Goal: Task Accomplishment & Management: Complete application form

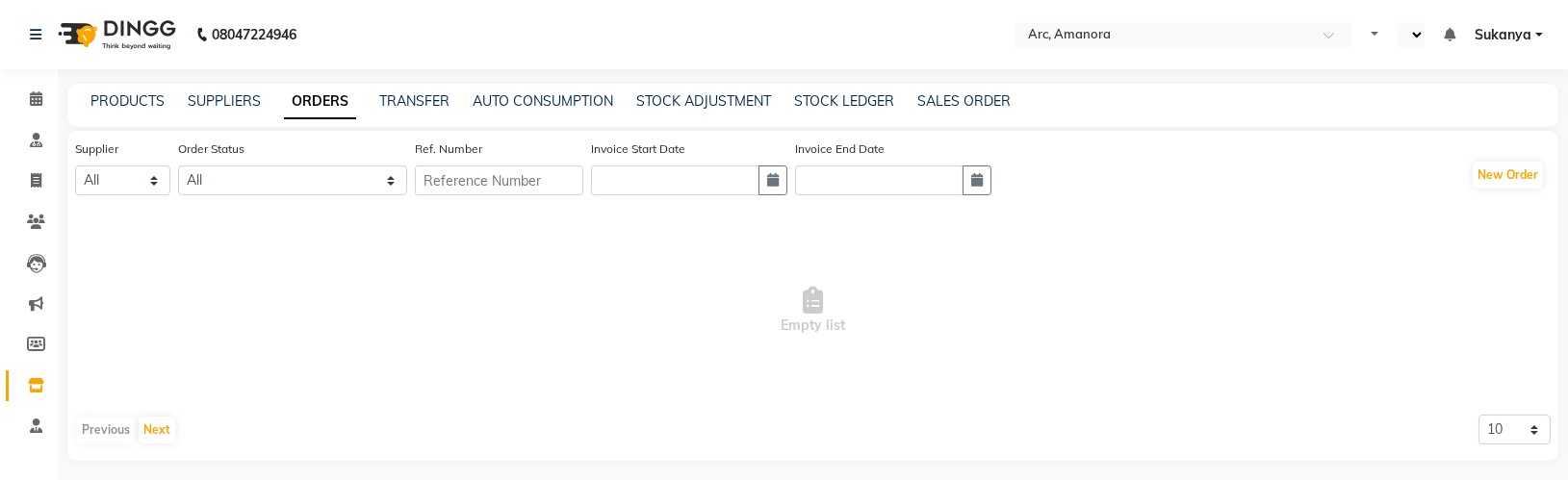
select select "en"
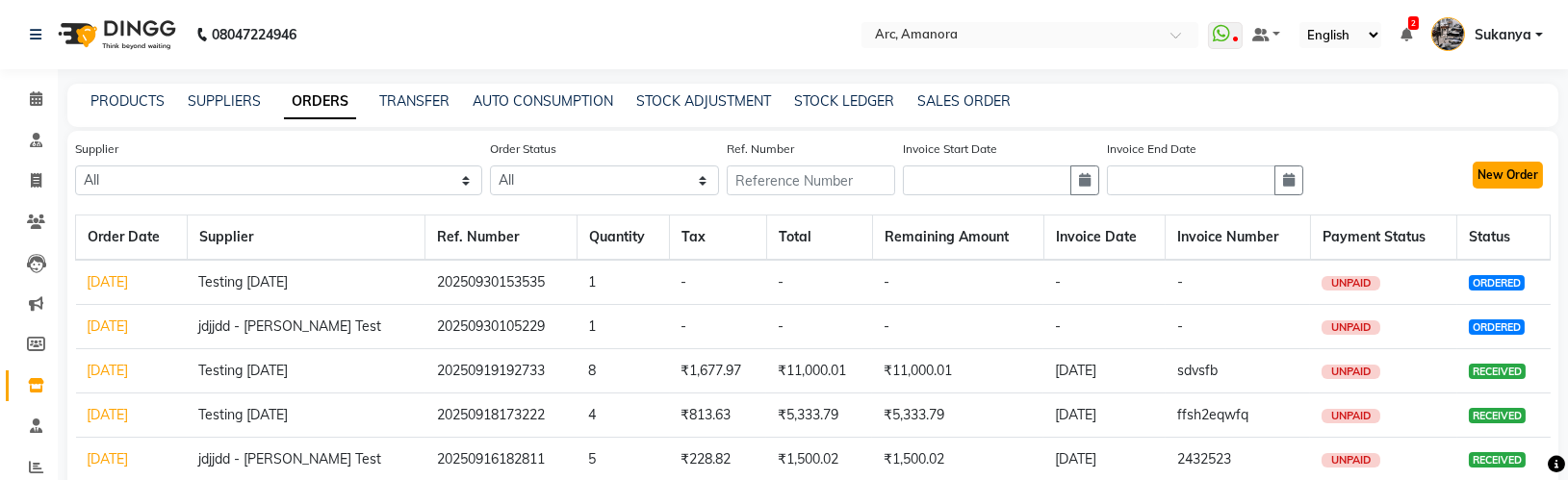
click at [1519, 168] on button "New Order" at bounding box center [1508, 175] width 70 height 27
select select "true"
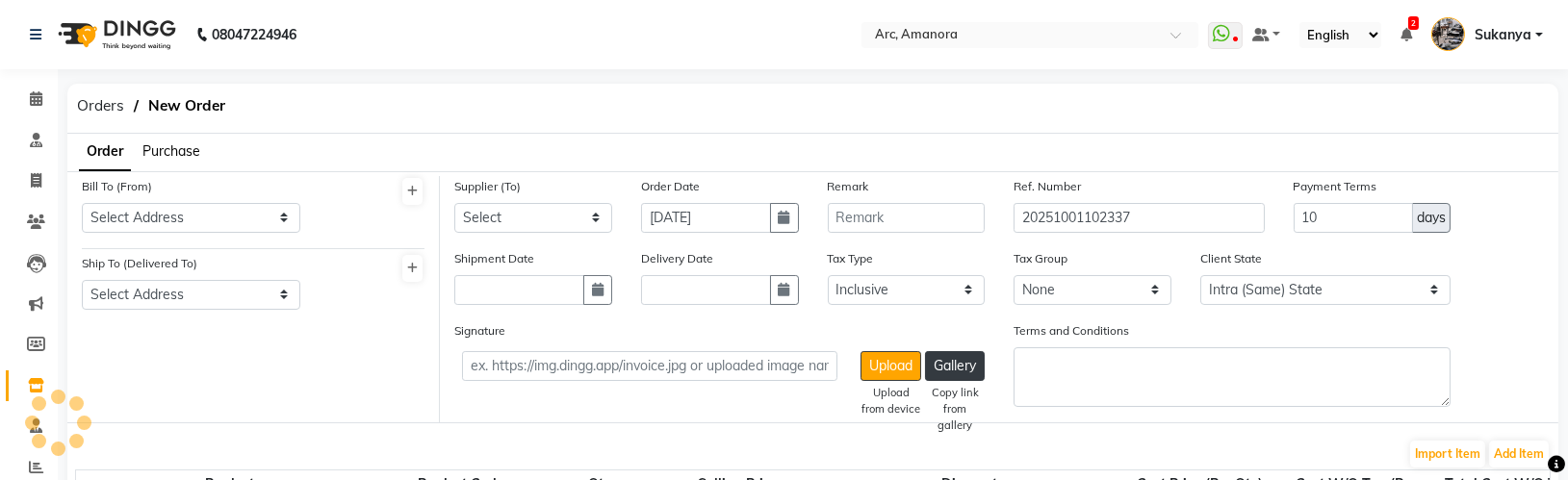
select select "592"
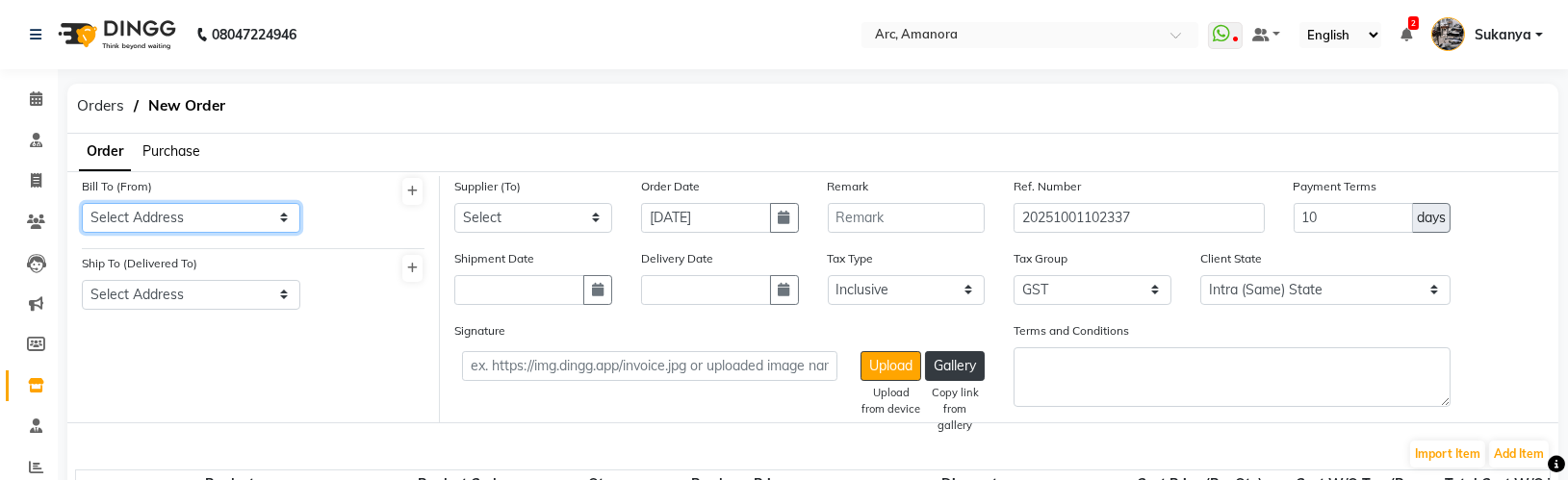
click at [245, 224] on select "Select Address TESTsam one" at bounding box center [191, 217] width 218 height 30
select select "18"
click at [82, 203] on select "Select Address TESTsam one" at bounding box center [191, 217] width 218 height 30
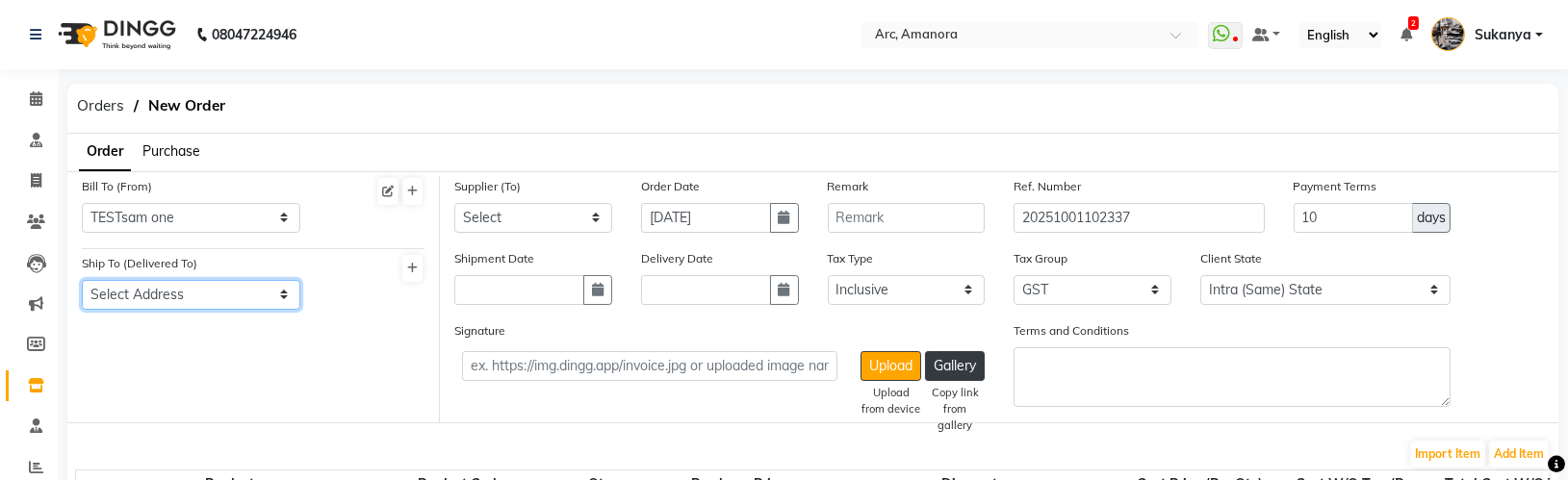
click at [250, 296] on select "Select Address Test Sana 1 salon" at bounding box center [191, 294] width 218 height 30
select select "20"
click at [82, 279] on select "Select Address Test Sana 1 salon" at bounding box center [191, 294] width 218 height 30
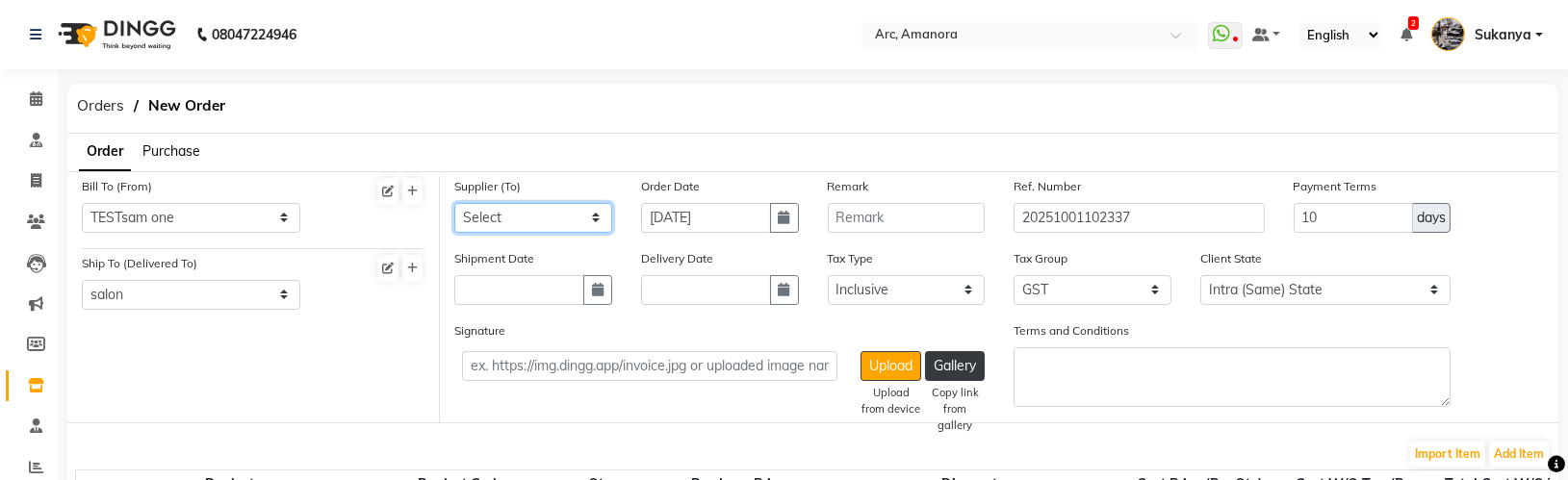
click at [561, 223] on select "Select TEST new sync jdjjdd - Vinita Test Testing 10dec Dingg-Auto-Update - Aut…" at bounding box center [533, 217] width 158 height 30
select select "60"
click at [454, 203] on select "Select TEST new sync jdjjdd - Vinita Test Testing 10dec Dingg-Auto-Update - Aut…" at bounding box center [533, 217] width 158 height 30
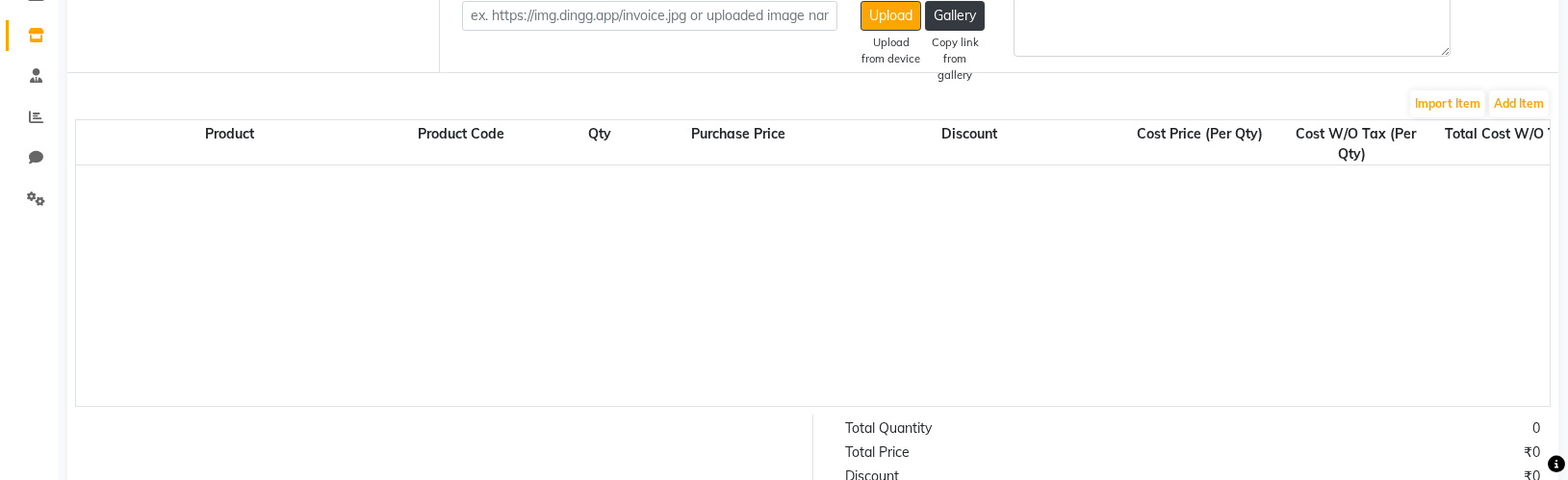
scroll to position [270, 0]
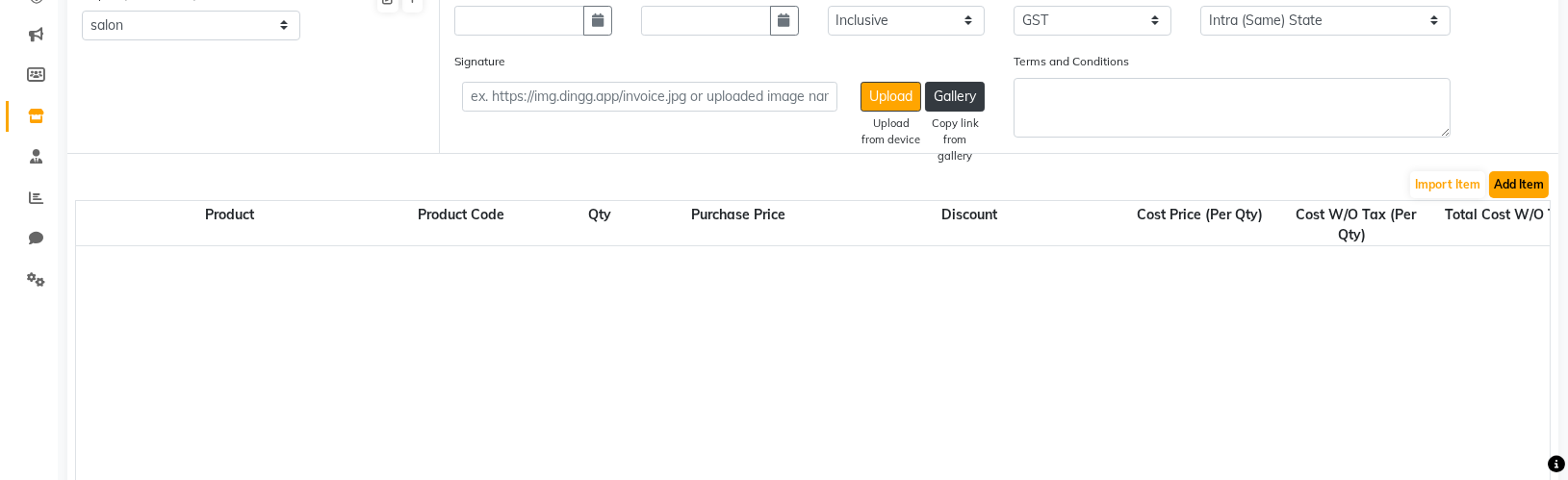
click at [1523, 187] on button "Add Item" at bounding box center [1518, 185] width 59 height 27
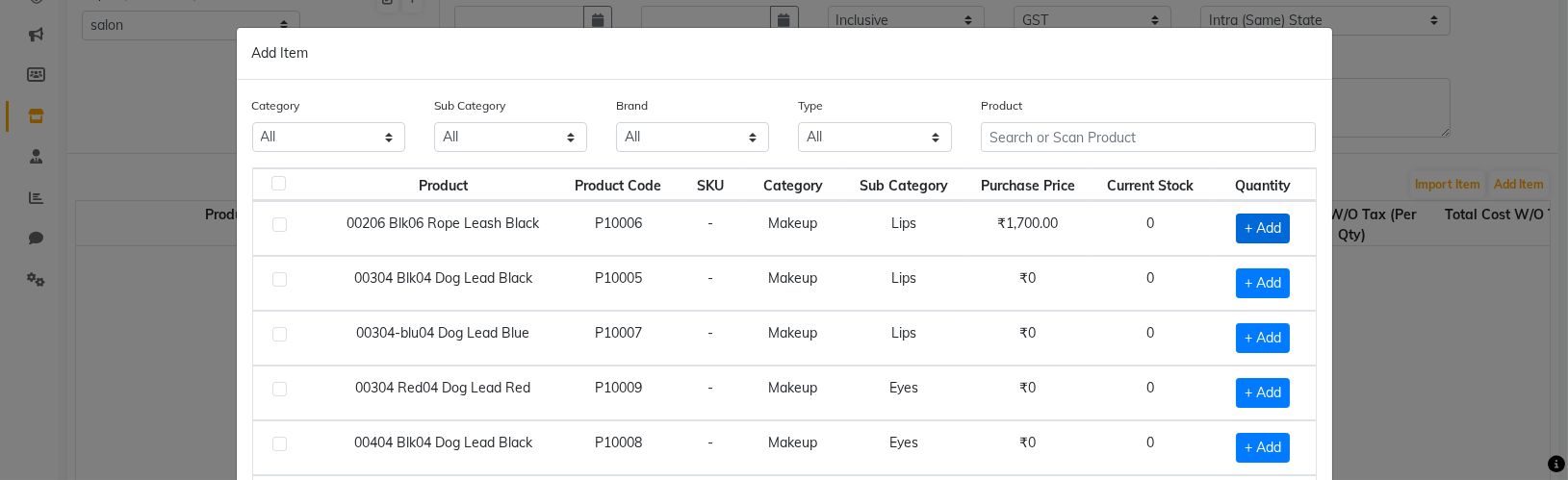
scroll to position [266, 0]
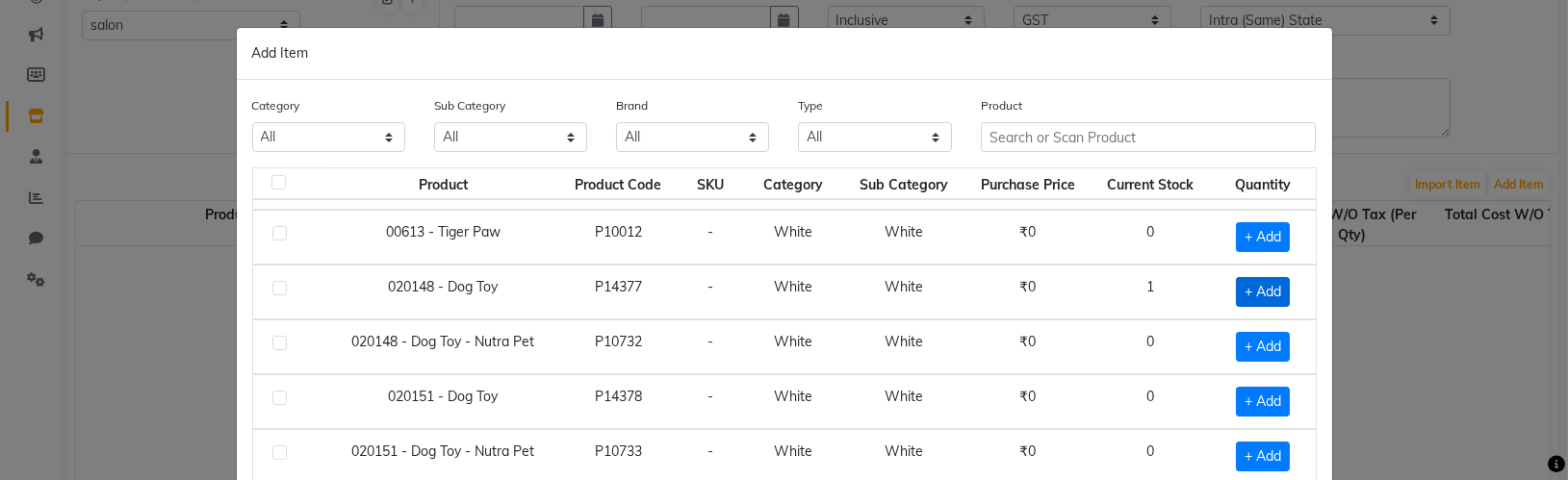
click at [1266, 299] on span "+ Add" at bounding box center [1262, 291] width 54 height 30
checkbox input "true"
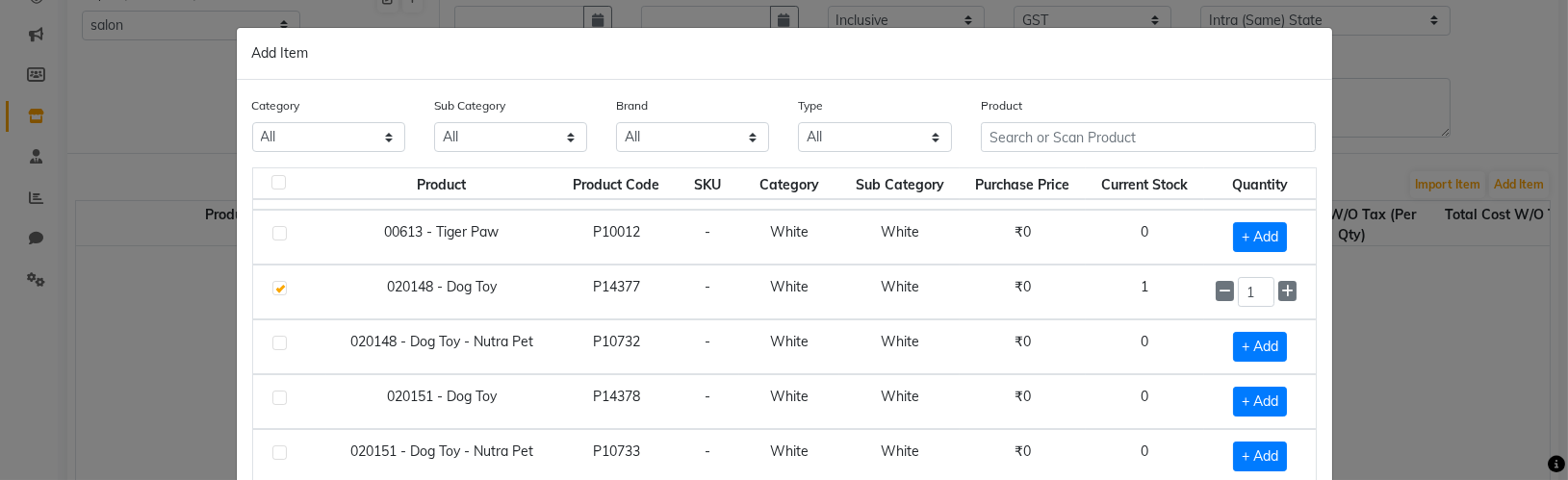
scroll to position [162, 0]
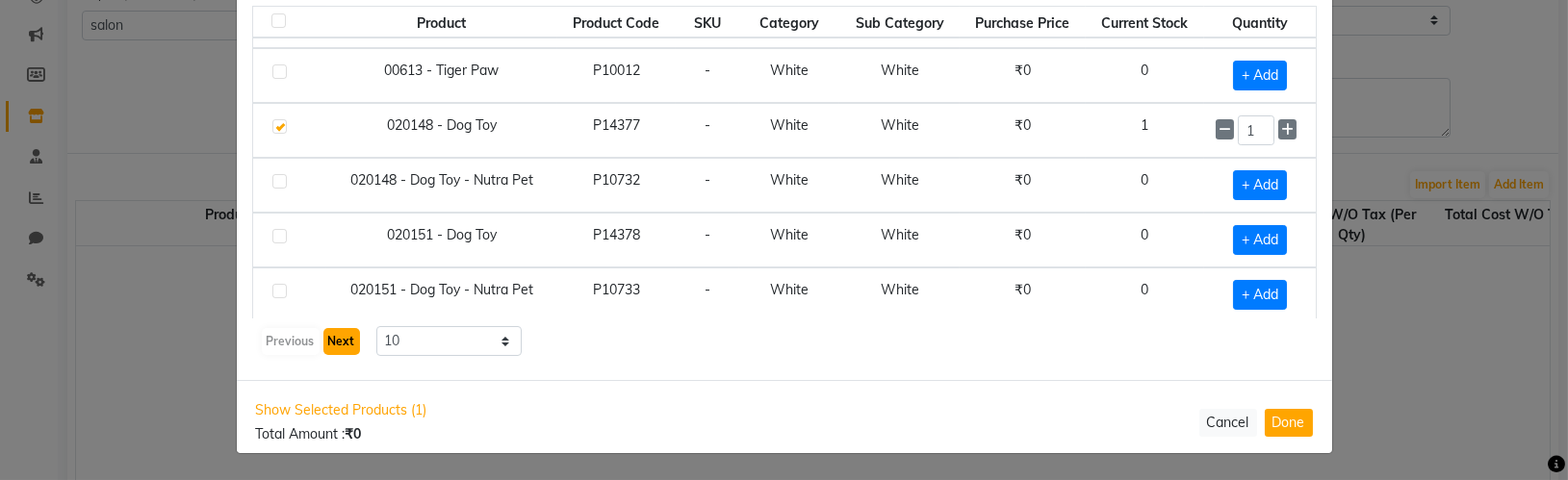
click at [333, 340] on button "Next" at bounding box center [342, 342] width 37 height 27
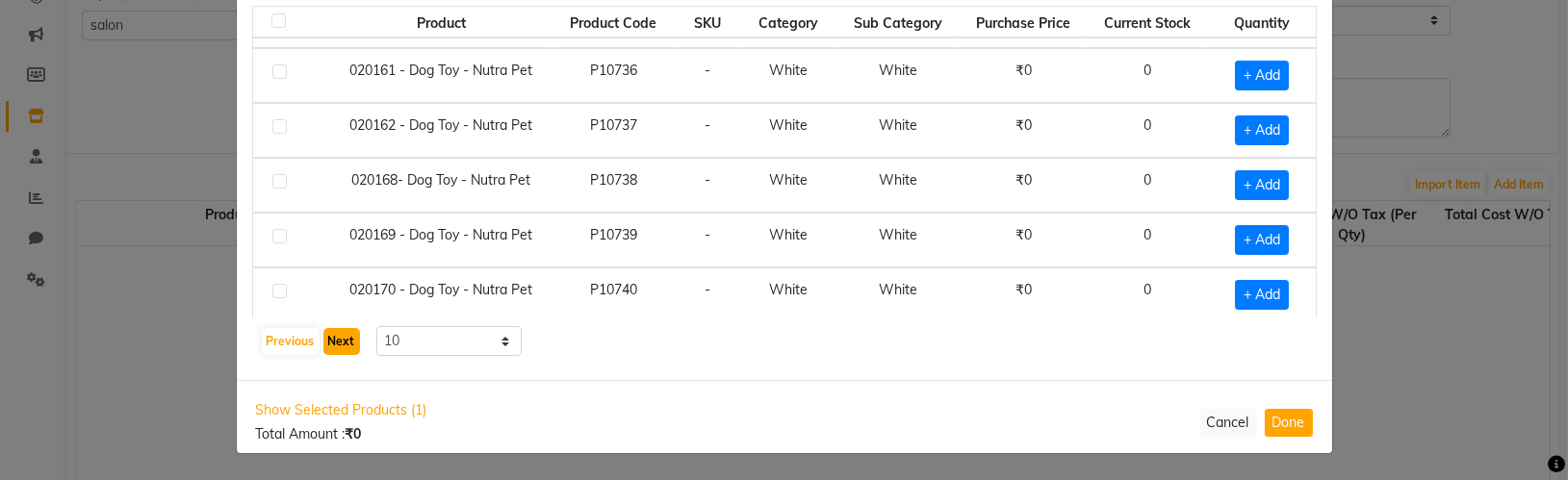
click at [333, 340] on button "Next" at bounding box center [342, 342] width 37 height 27
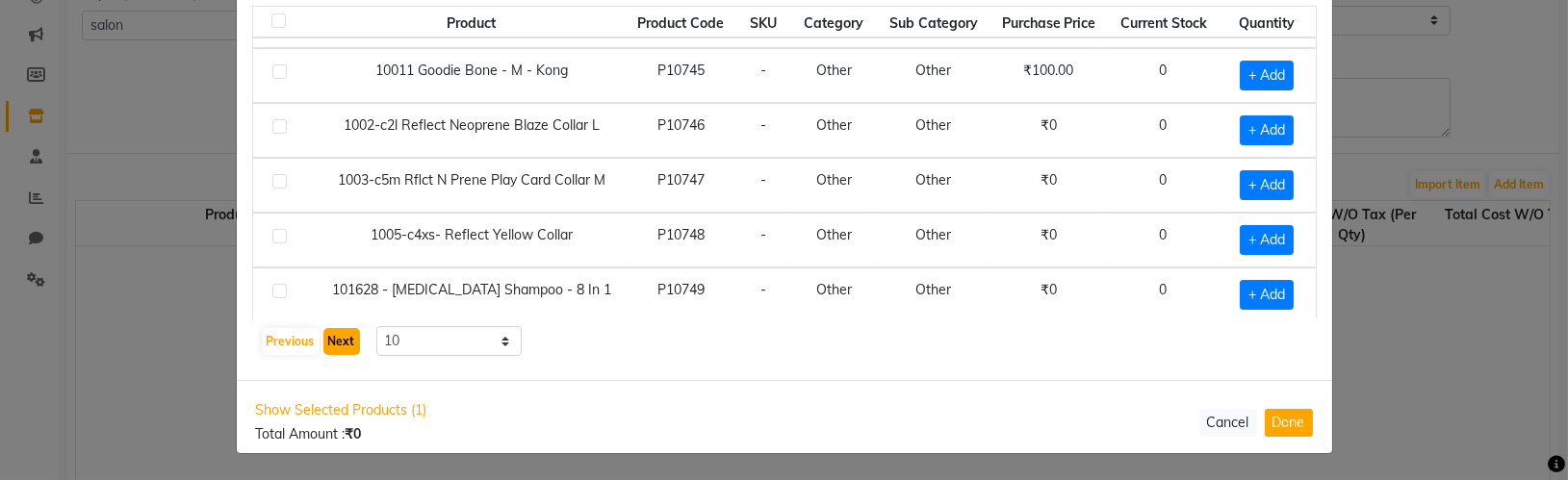
click at [333, 340] on button "Next" at bounding box center [342, 342] width 37 height 27
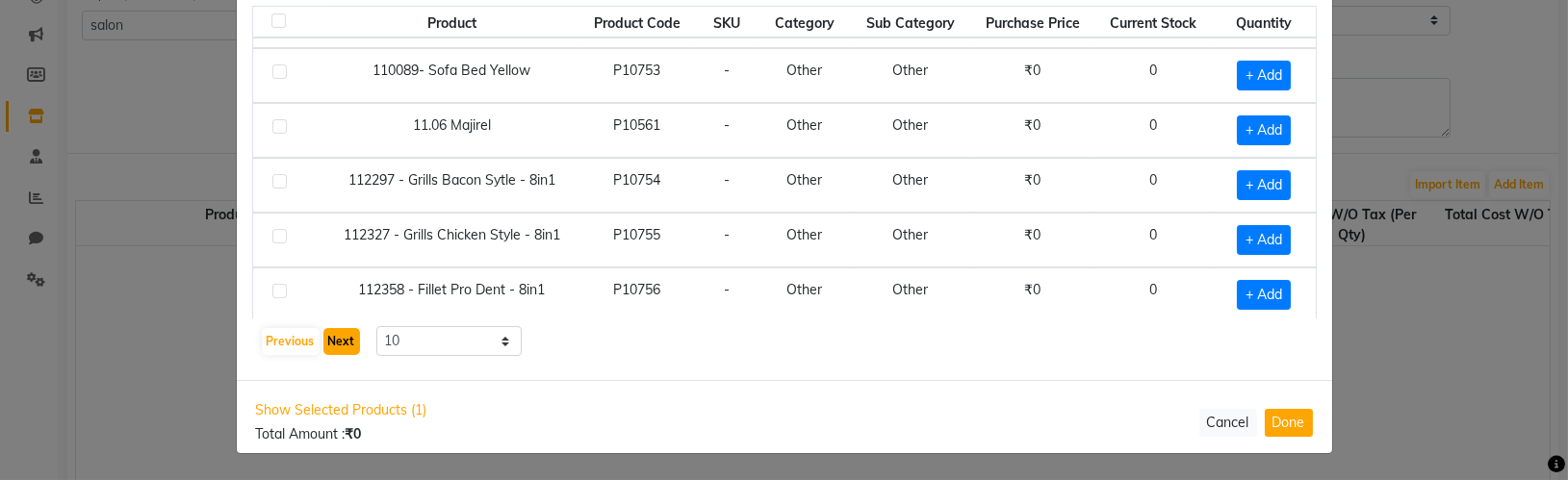
click at [333, 340] on button "Next" at bounding box center [342, 342] width 37 height 27
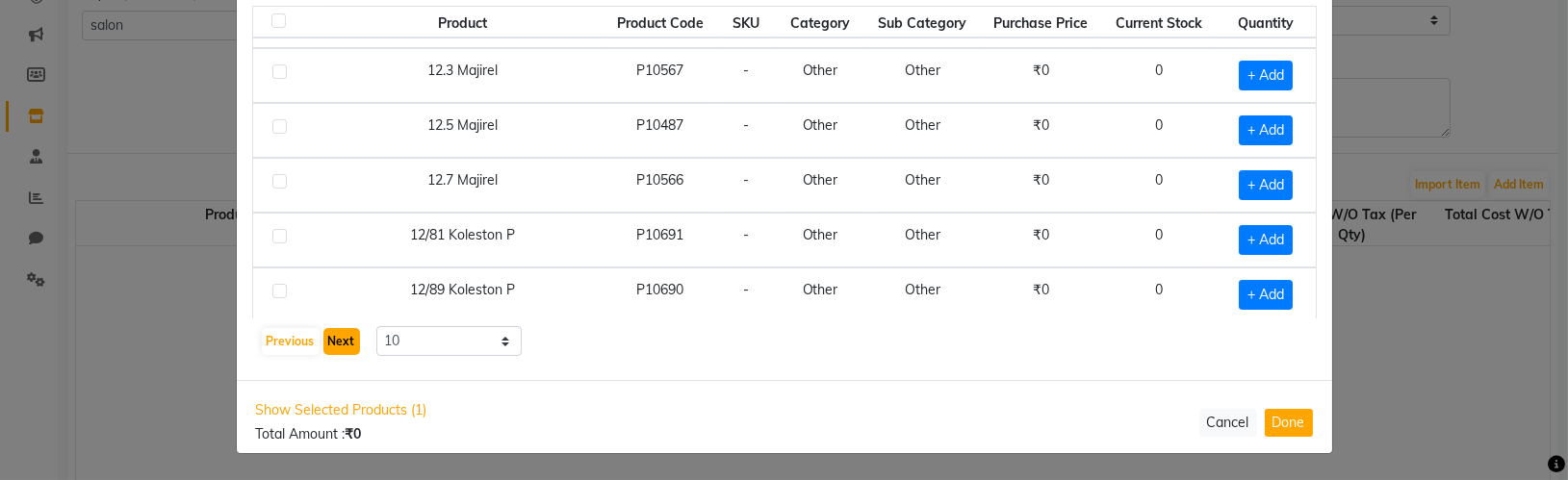
click at [333, 340] on button "Next" at bounding box center [342, 342] width 37 height 27
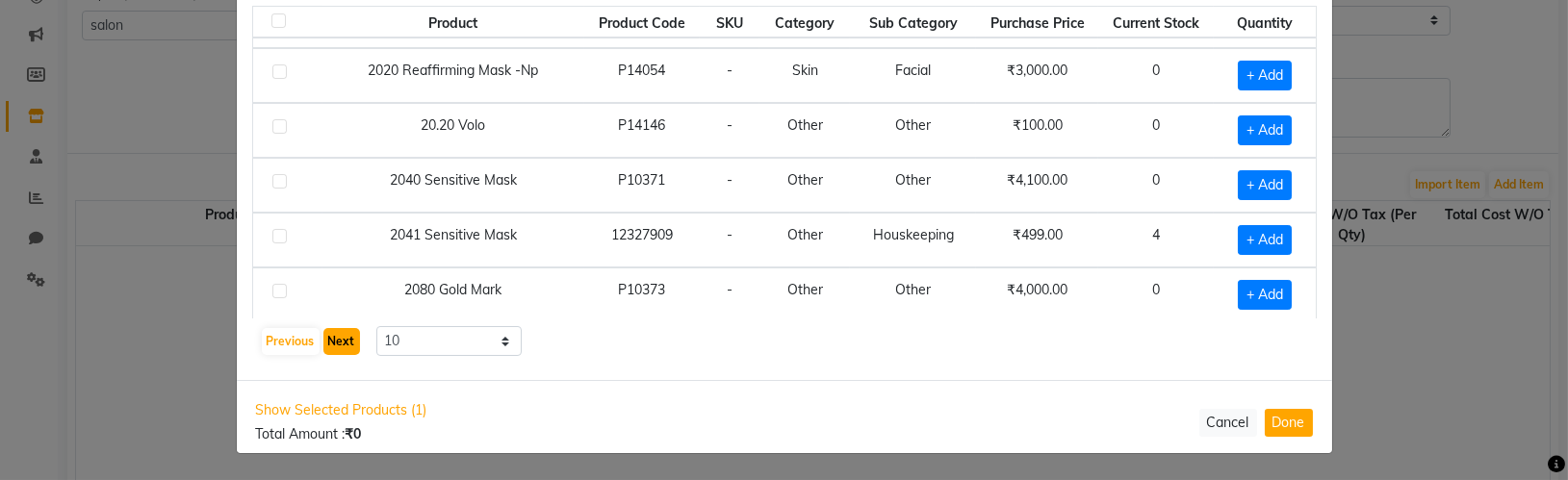
click at [333, 340] on button "Next" at bounding box center [342, 342] width 37 height 27
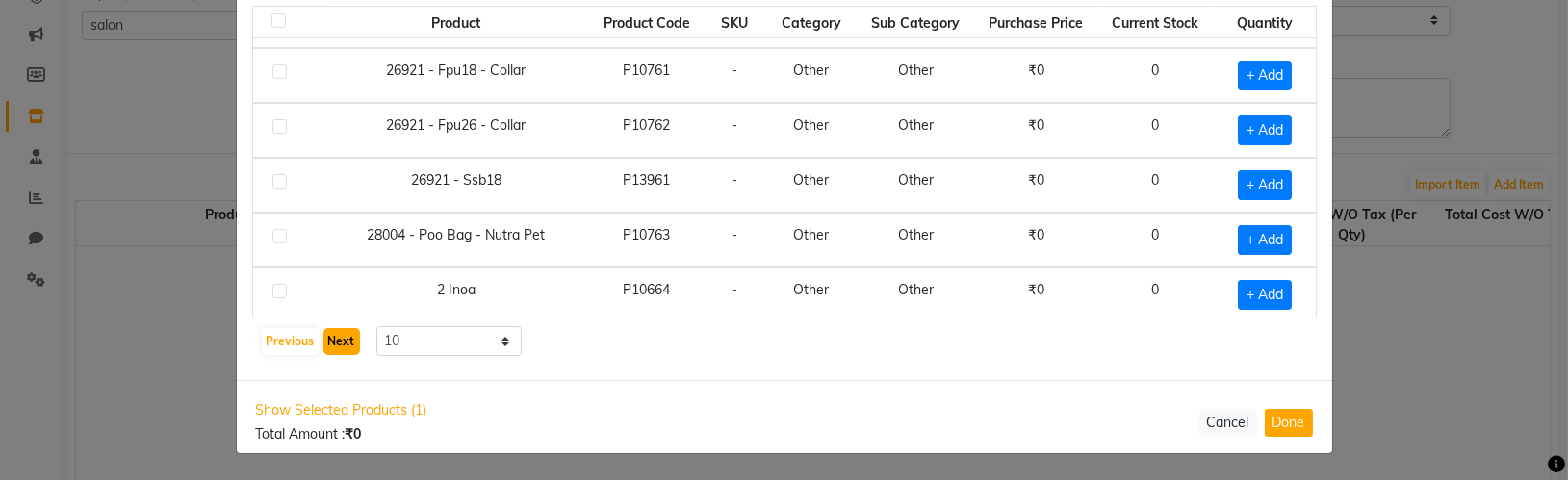
click at [333, 340] on button "Next" at bounding box center [342, 342] width 37 height 27
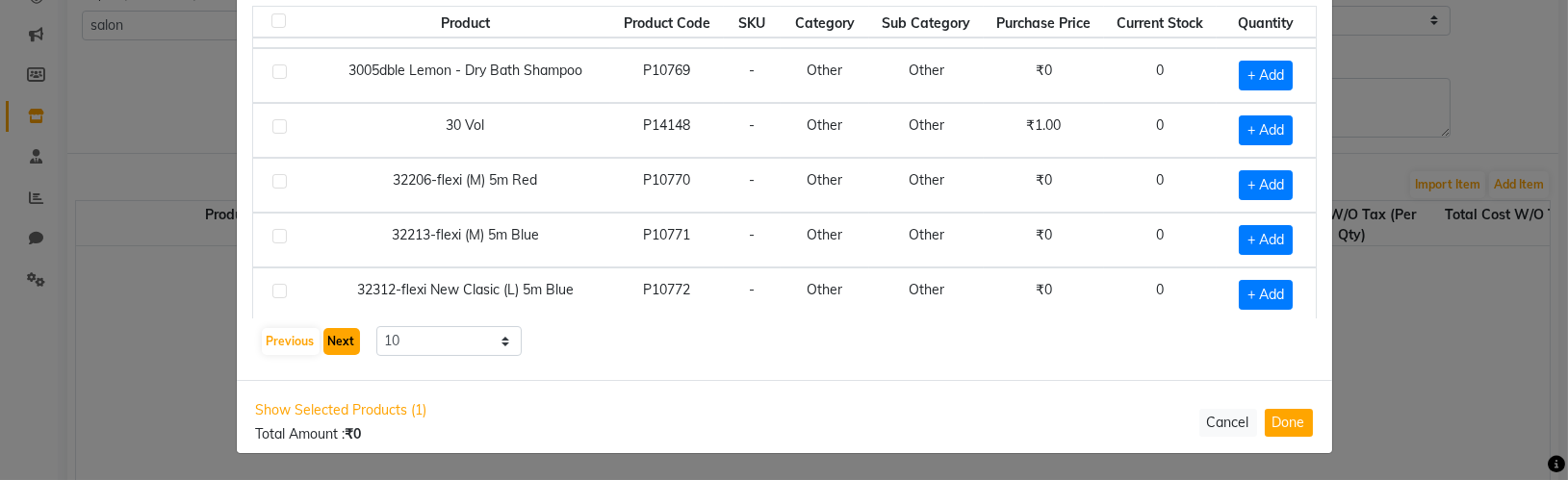
click at [333, 340] on button "Next" at bounding box center [342, 342] width 37 height 27
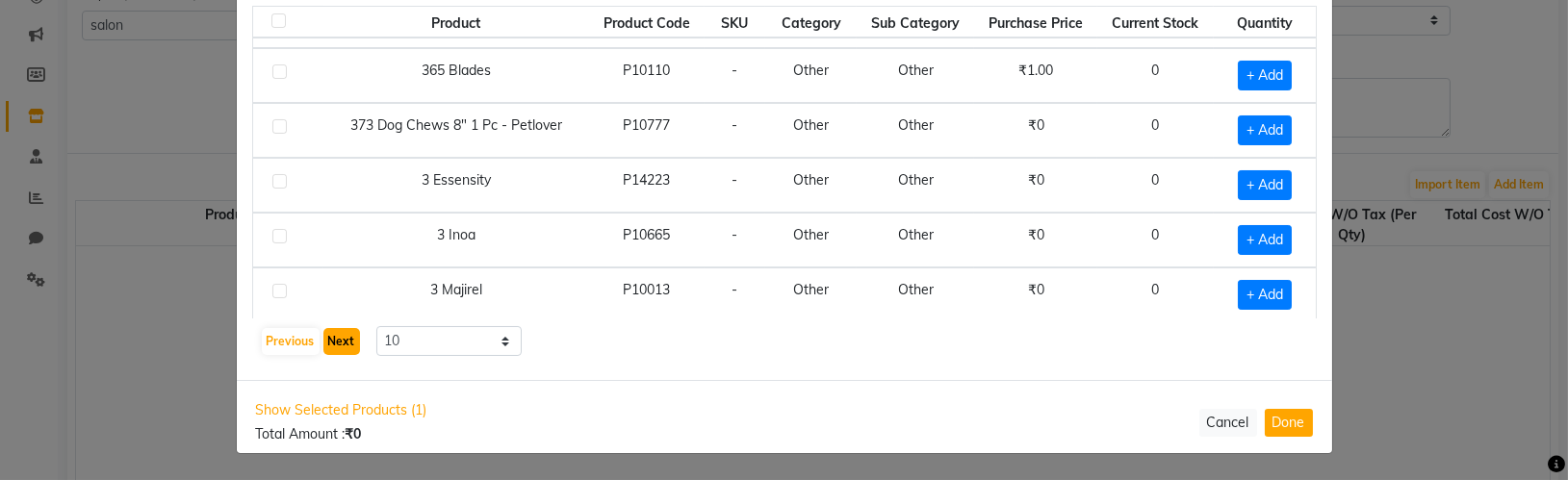
click at [333, 340] on button "Next" at bounding box center [342, 342] width 37 height 27
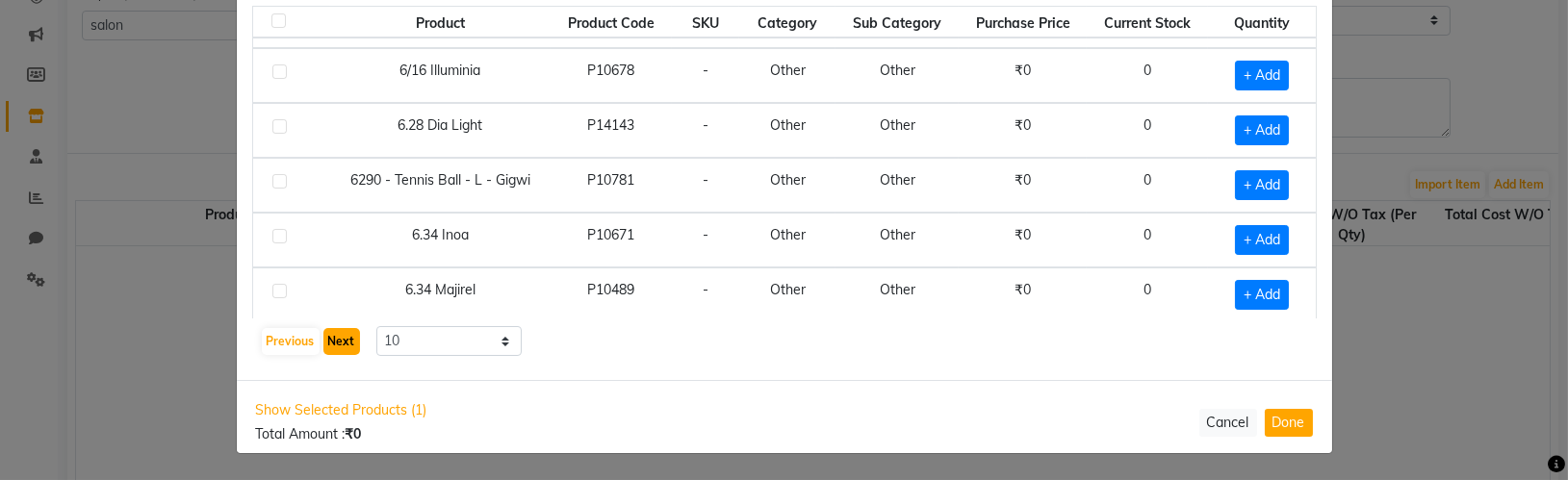
click at [333, 340] on button "Next" at bounding box center [342, 342] width 37 height 27
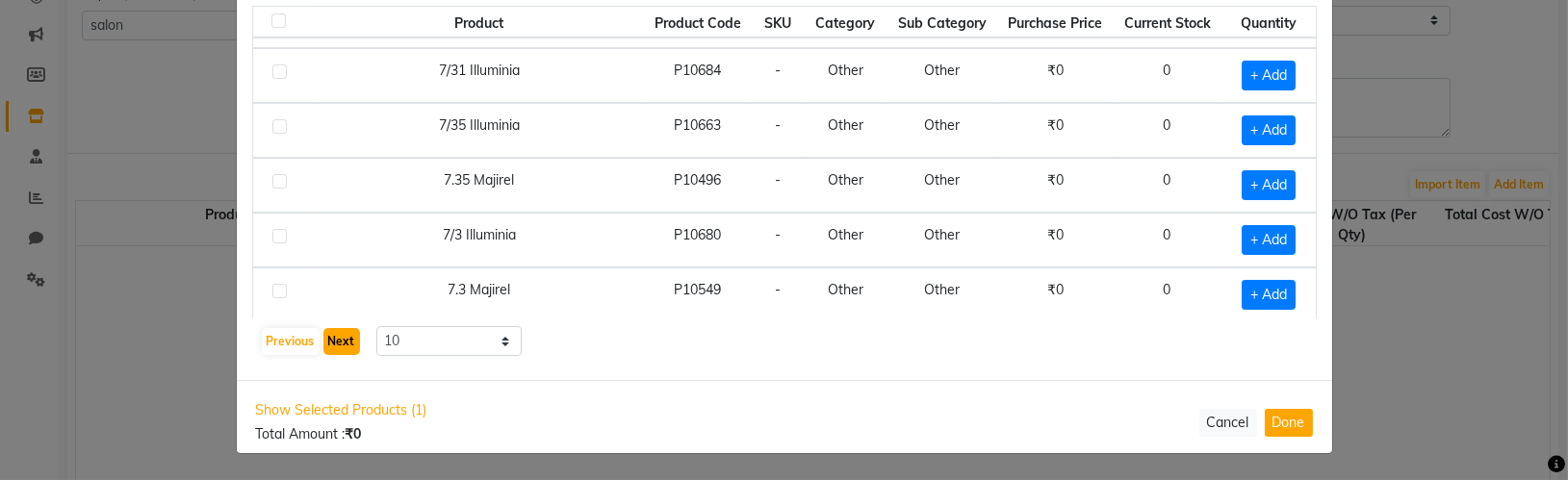
click at [333, 340] on button "Next" at bounding box center [342, 342] width 37 height 27
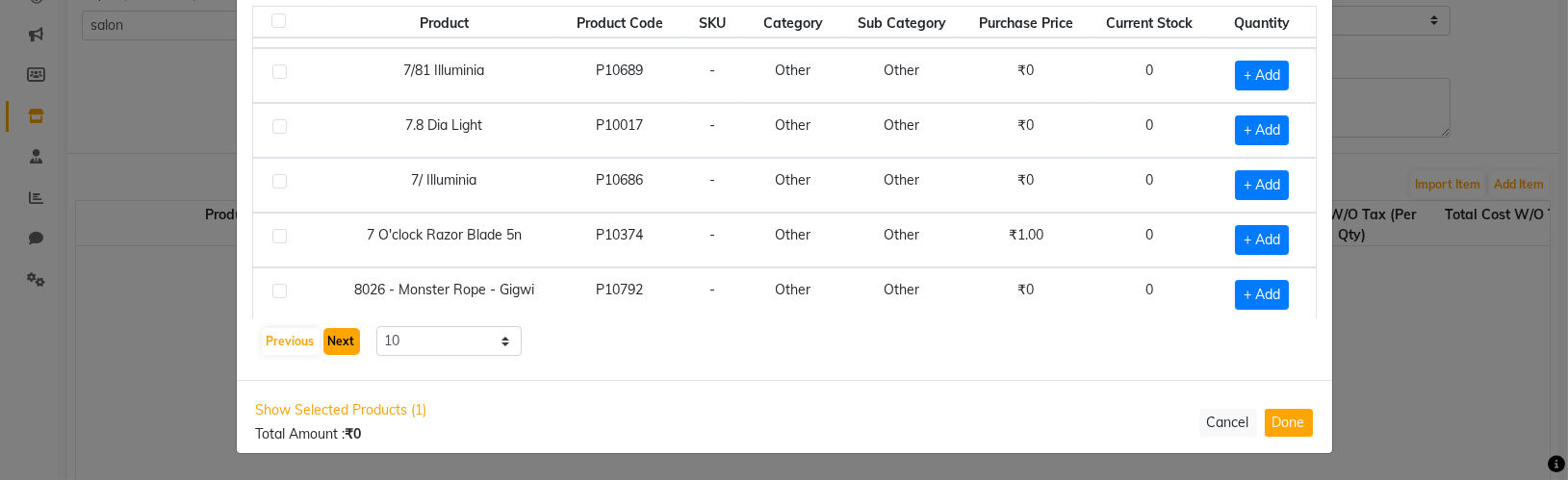
click at [333, 340] on button "Next" at bounding box center [342, 342] width 37 height 27
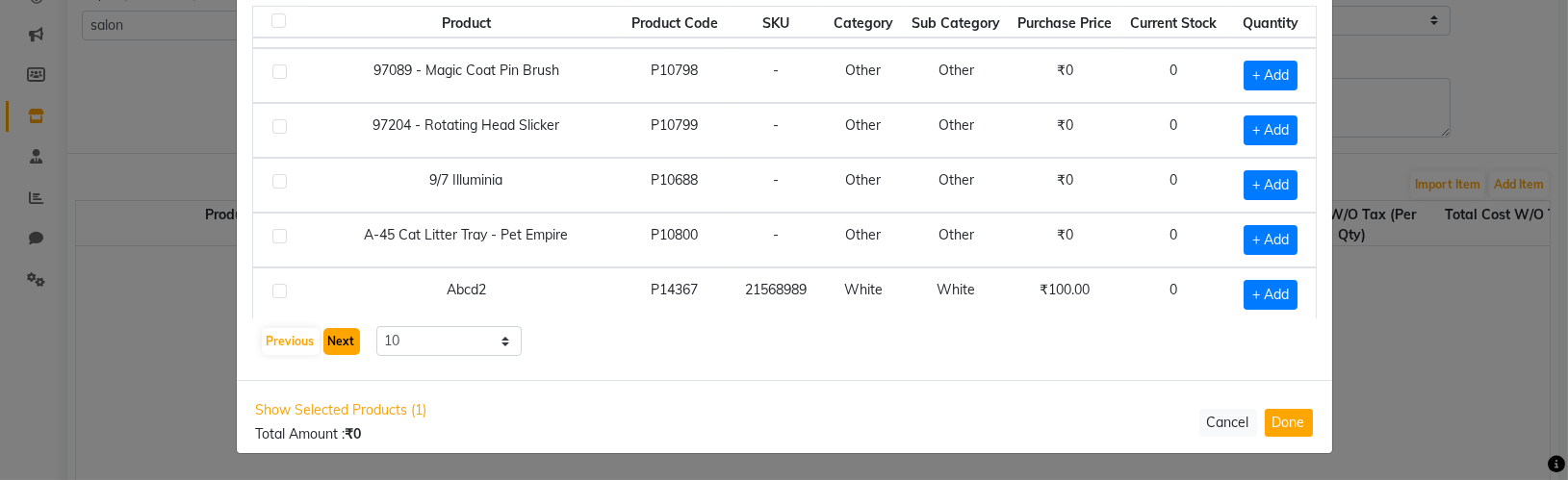
click at [333, 340] on button "Next" at bounding box center [342, 342] width 37 height 27
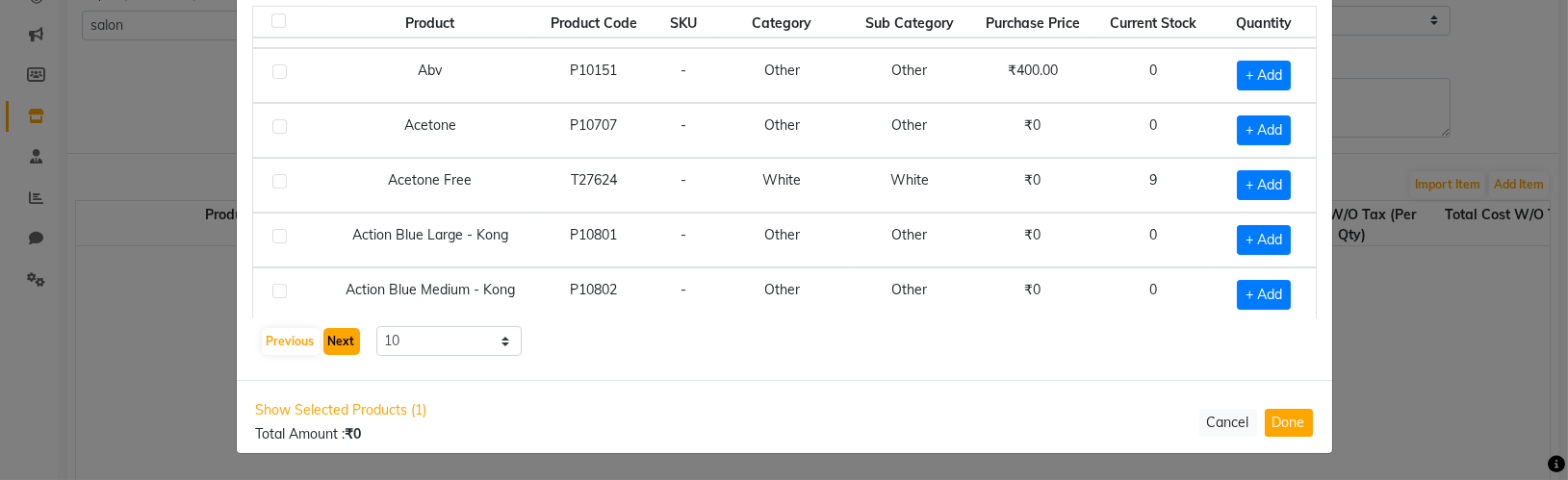
click at [333, 340] on button "Next" at bounding box center [342, 342] width 37 height 27
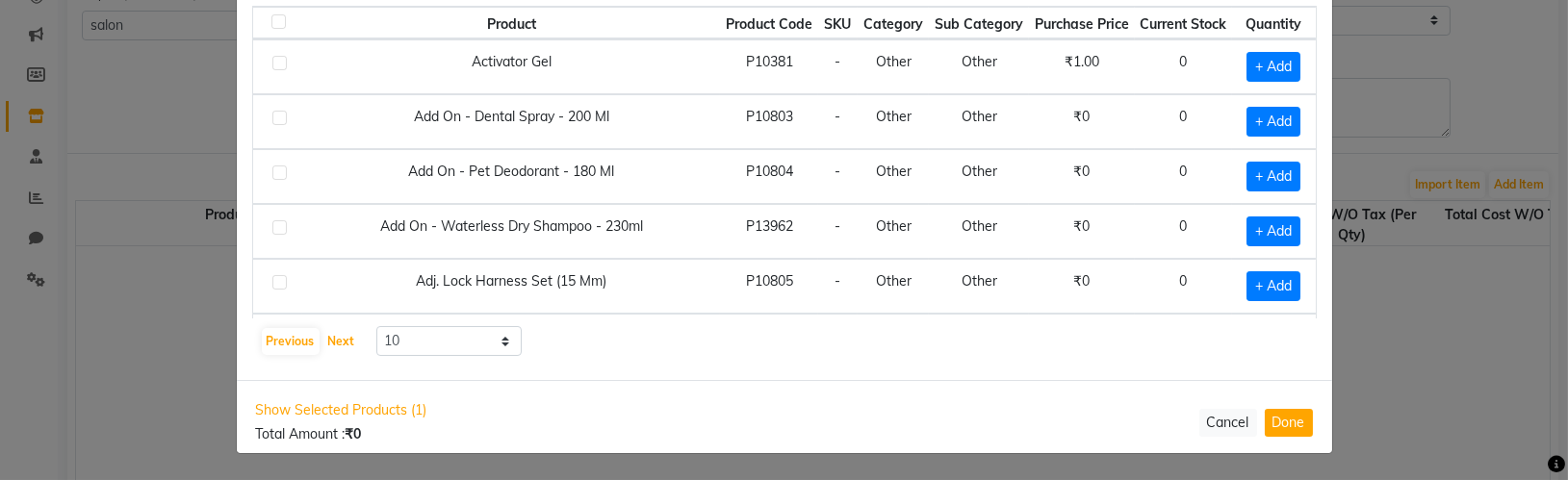
scroll to position [0, 0]
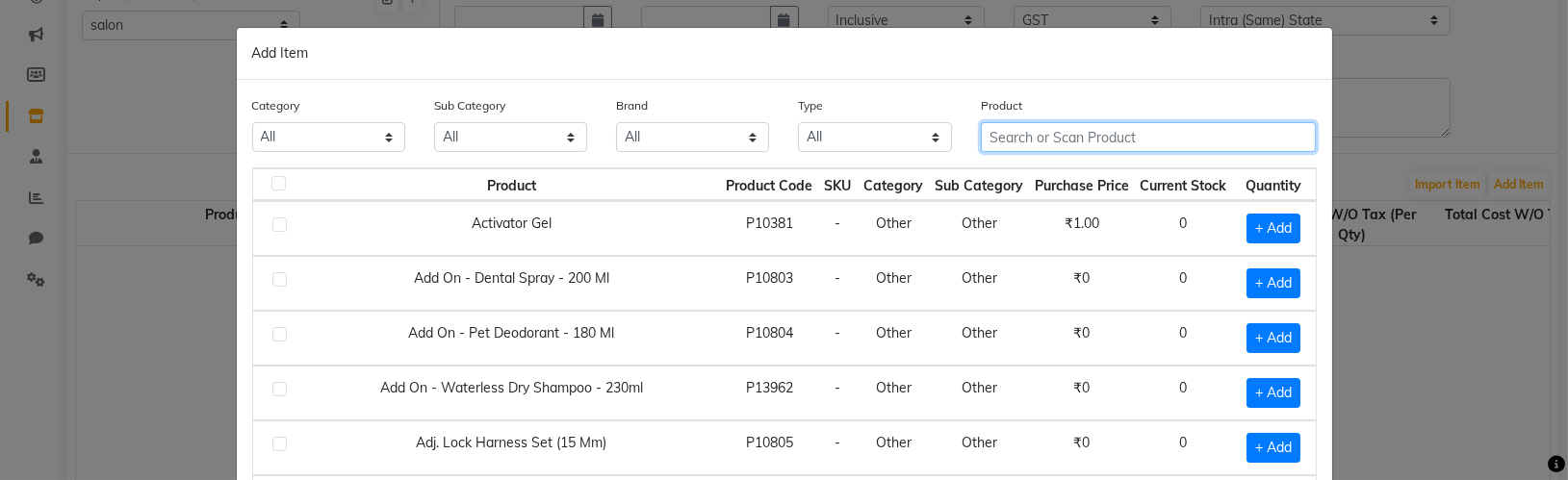
click at [1189, 142] on input "text" at bounding box center [1148, 136] width 336 height 30
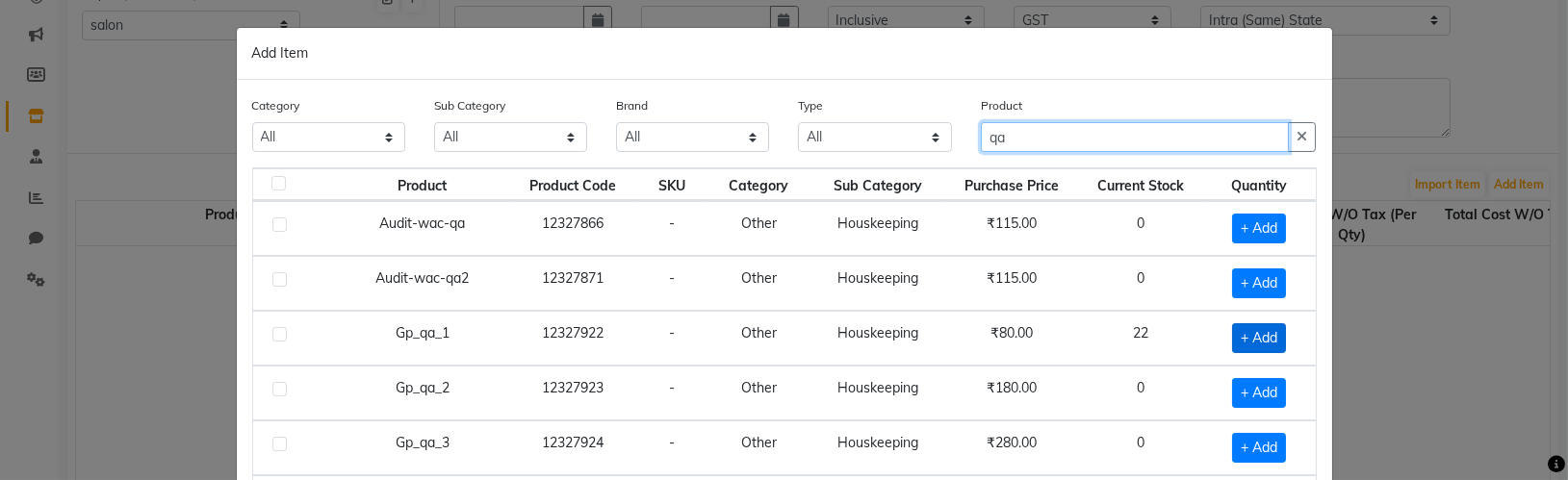
type input "qa"
click at [1274, 341] on span "+ Add" at bounding box center [1258, 338] width 54 height 30
checkbox input "true"
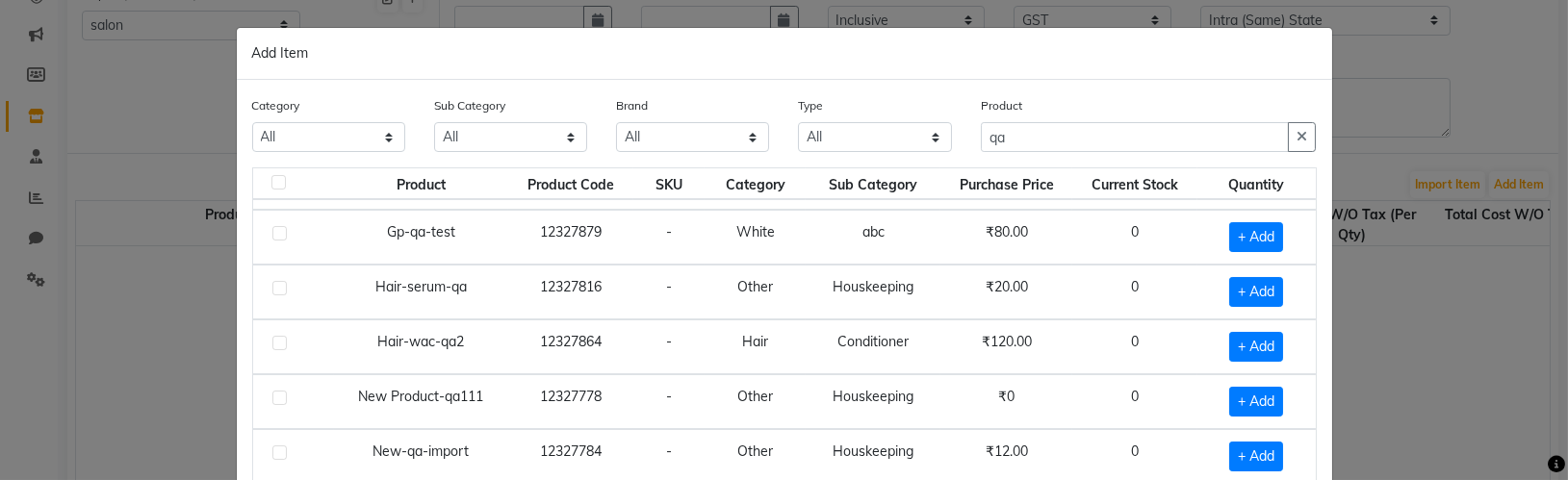
scroll to position [162, 0]
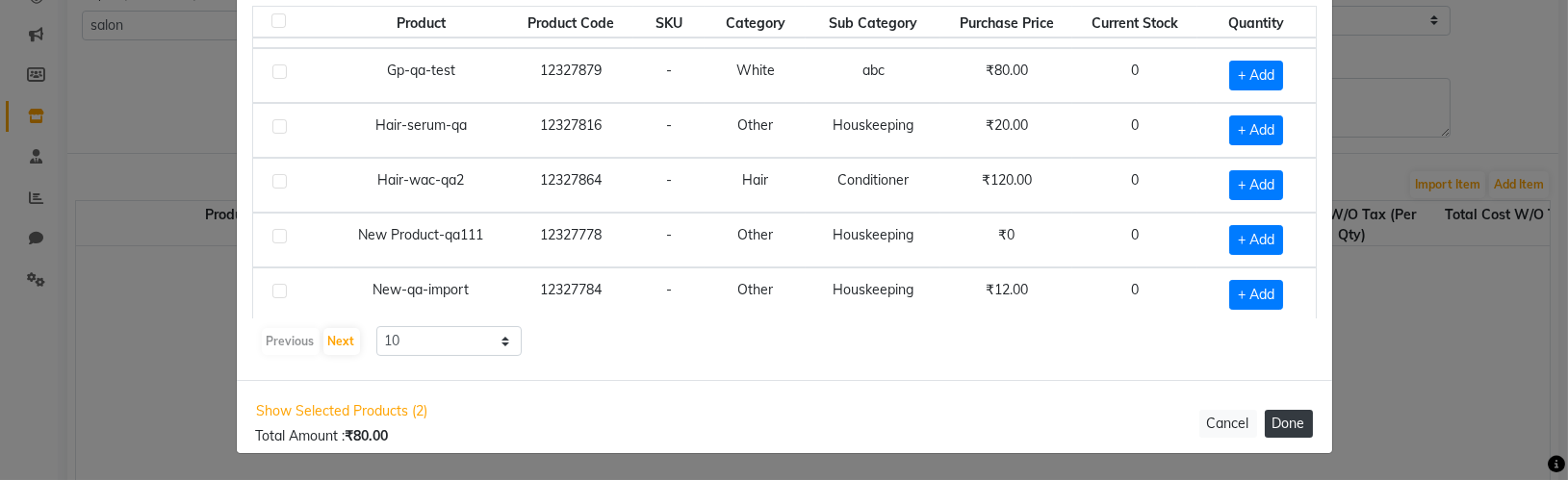
click at [1283, 420] on button "Done" at bounding box center [1288, 424] width 48 height 28
select select "592"
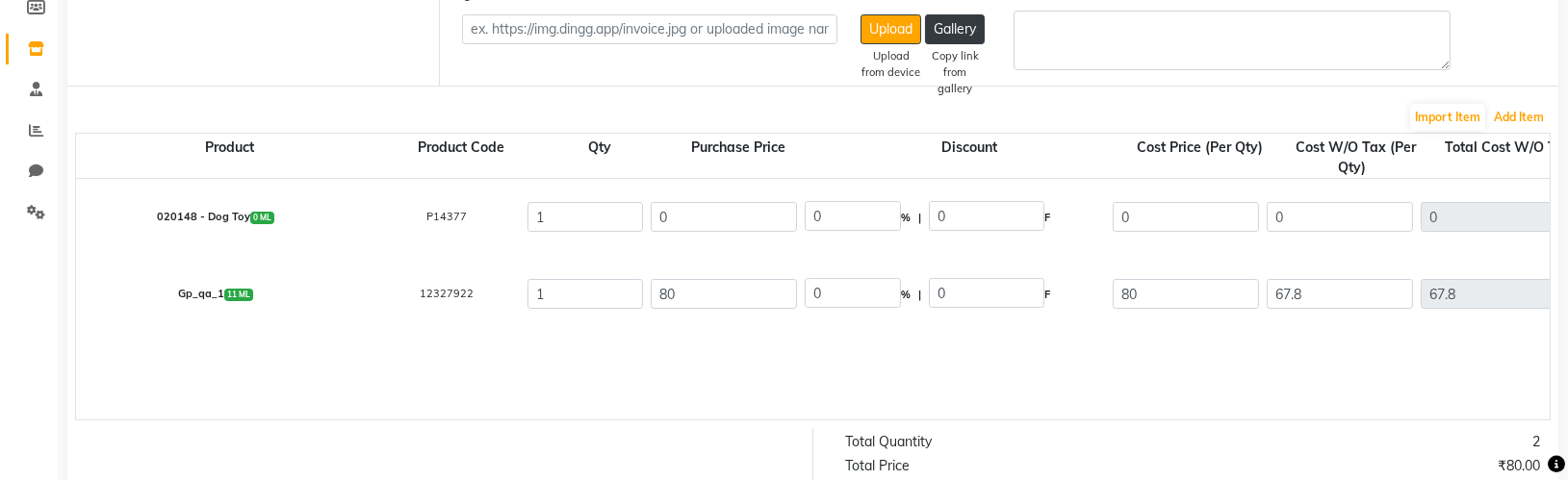
scroll to position [777, 0]
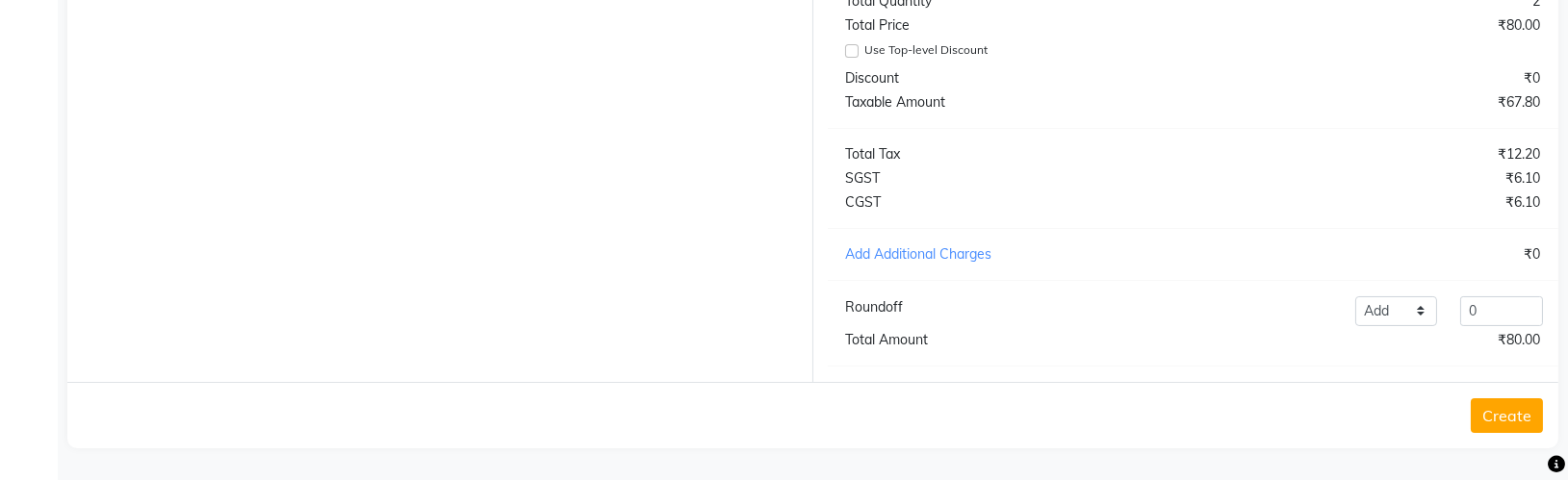
click at [1504, 417] on button "Create" at bounding box center [1507, 416] width 72 height 35
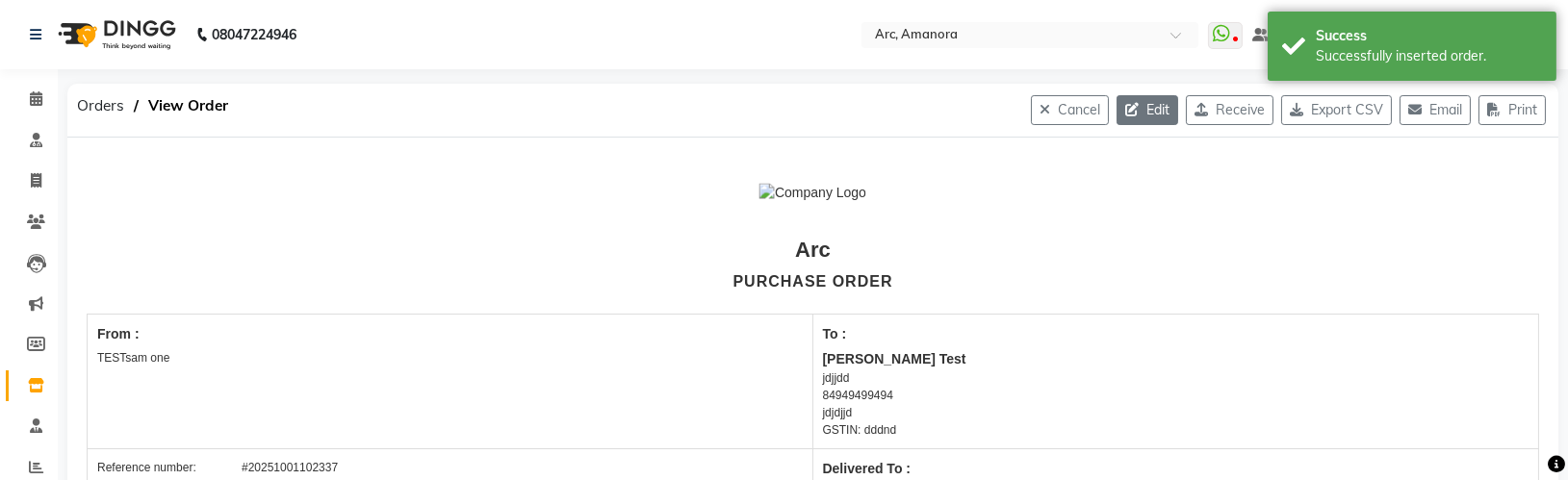
click at [1132, 115] on button "Edit" at bounding box center [1147, 110] width 61 height 30
select select "18"
select select "20"
select select "60"
select select "true"
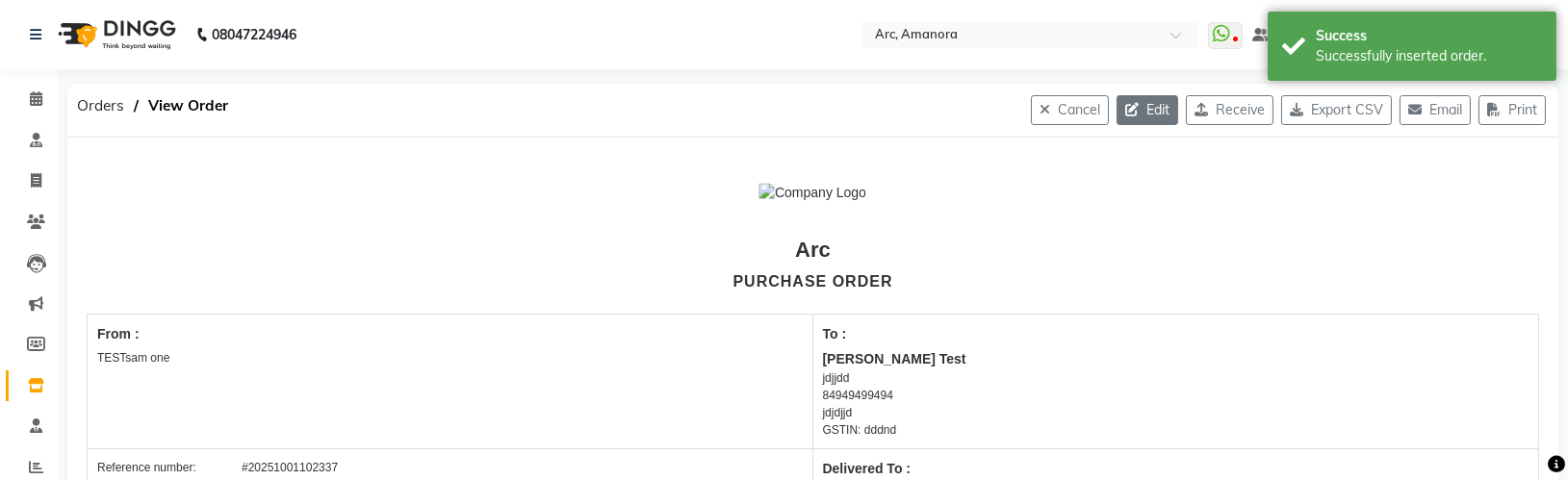
select select "592"
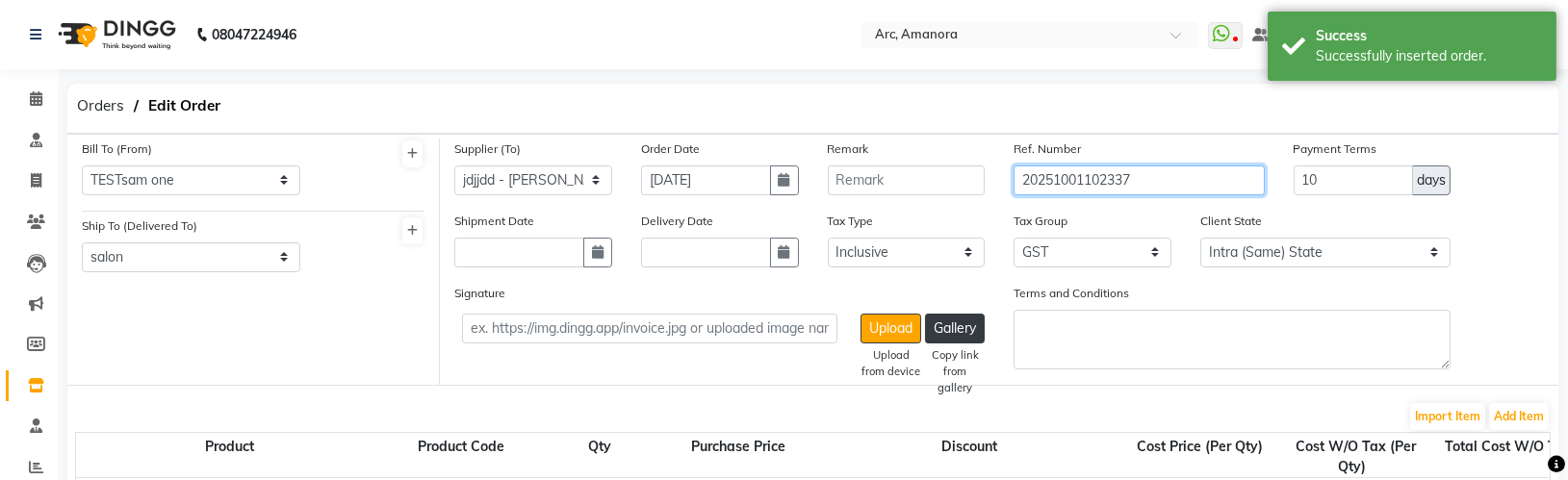
click at [1167, 181] on input "20251001102337" at bounding box center [1138, 180] width 250 height 30
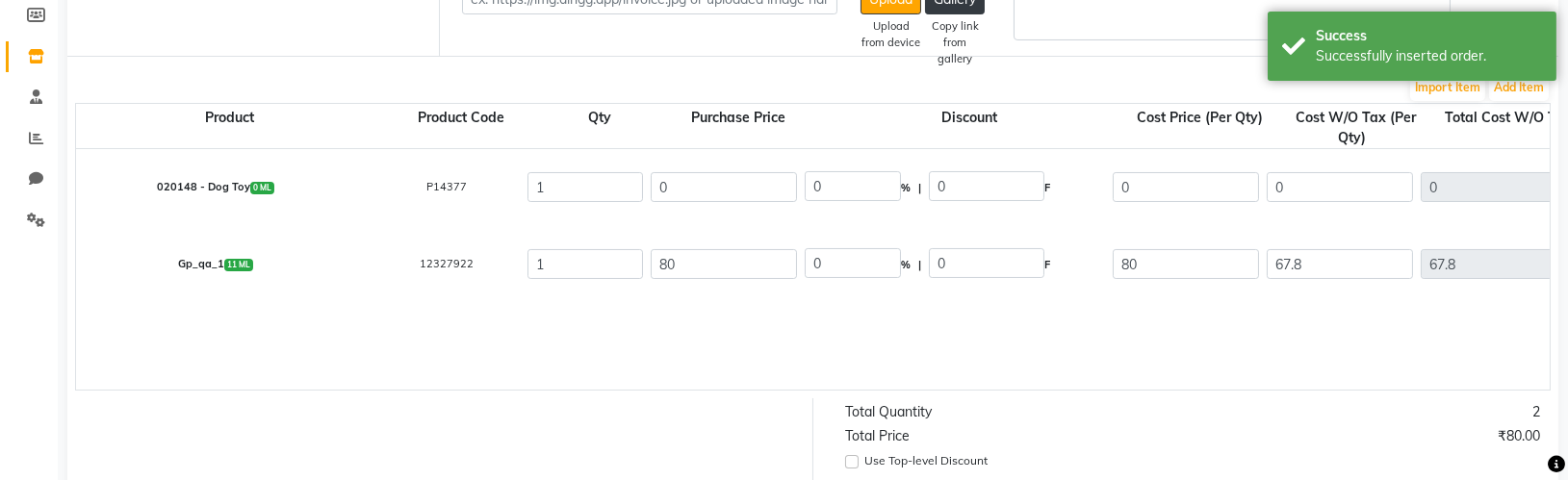
scroll to position [325, 0]
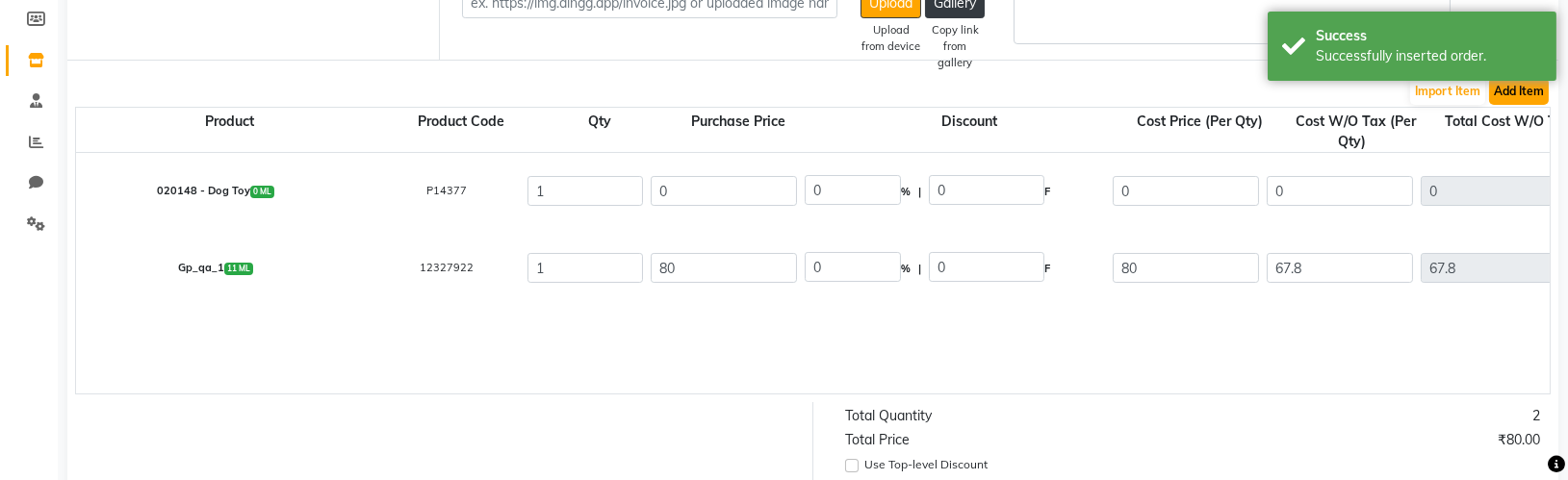
click at [1526, 98] on button "Add Item" at bounding box center [1518, 92] width 59 height 27
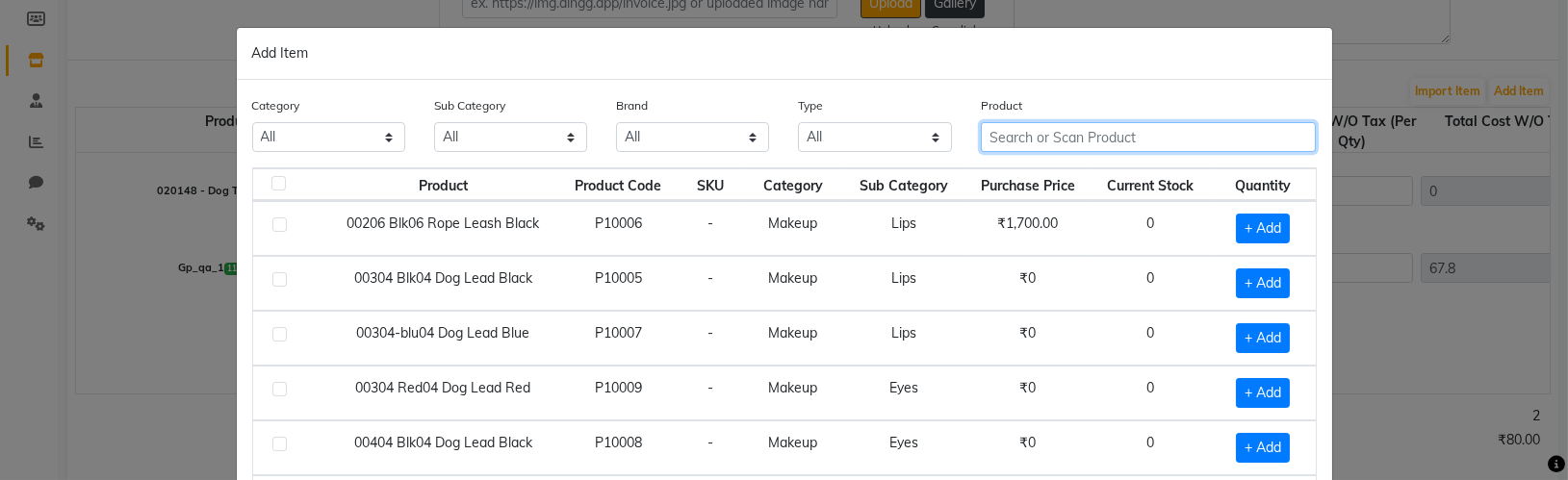
click at [1054, 137] on input "text" at bounding box center [1148, 136] width 336 height 30
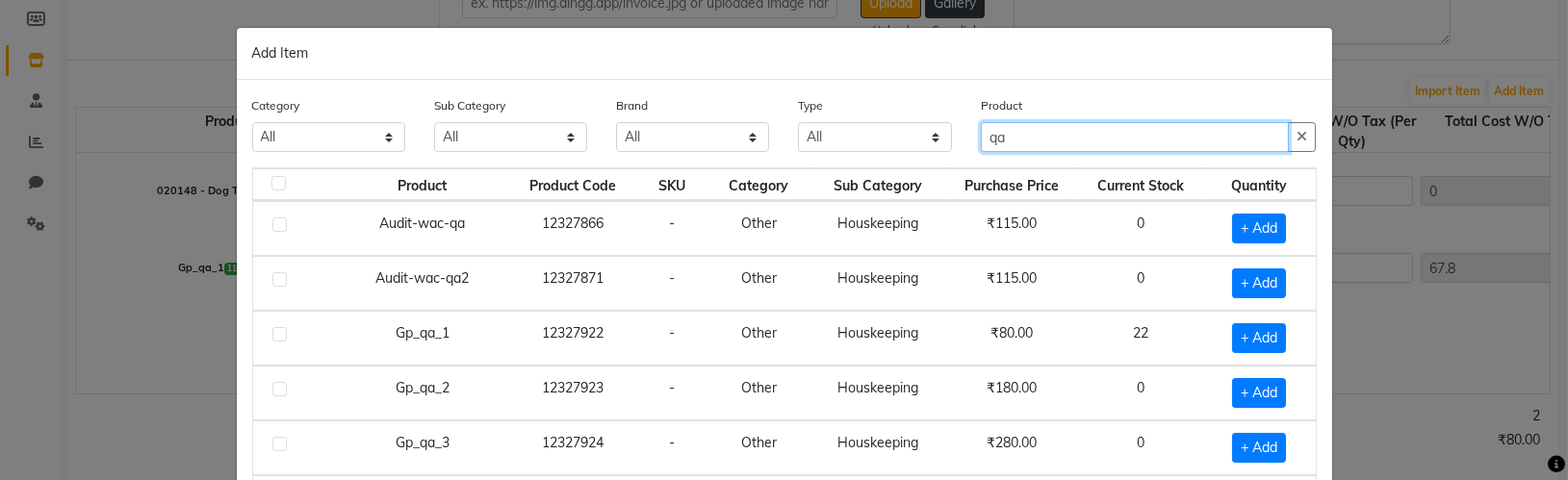
scroll to position [35, 0]
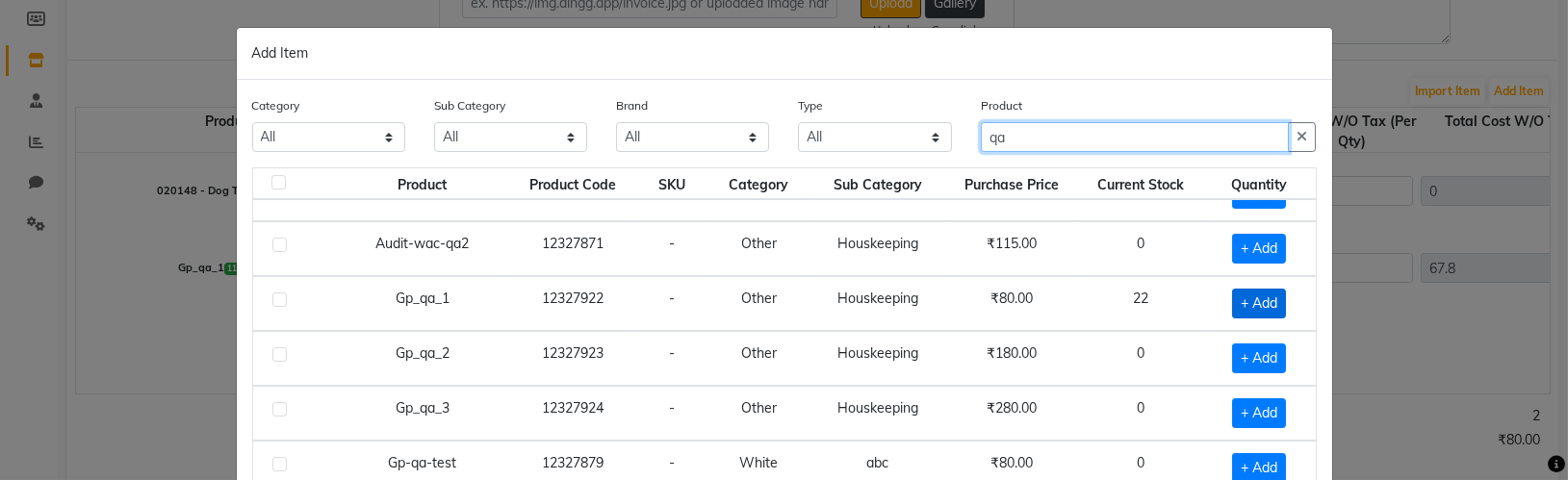
type input "qa"
click at [1257, 305] on span "+ Add" at bounding box center [1258, 303] width 54 height 30
checkbox input "true"
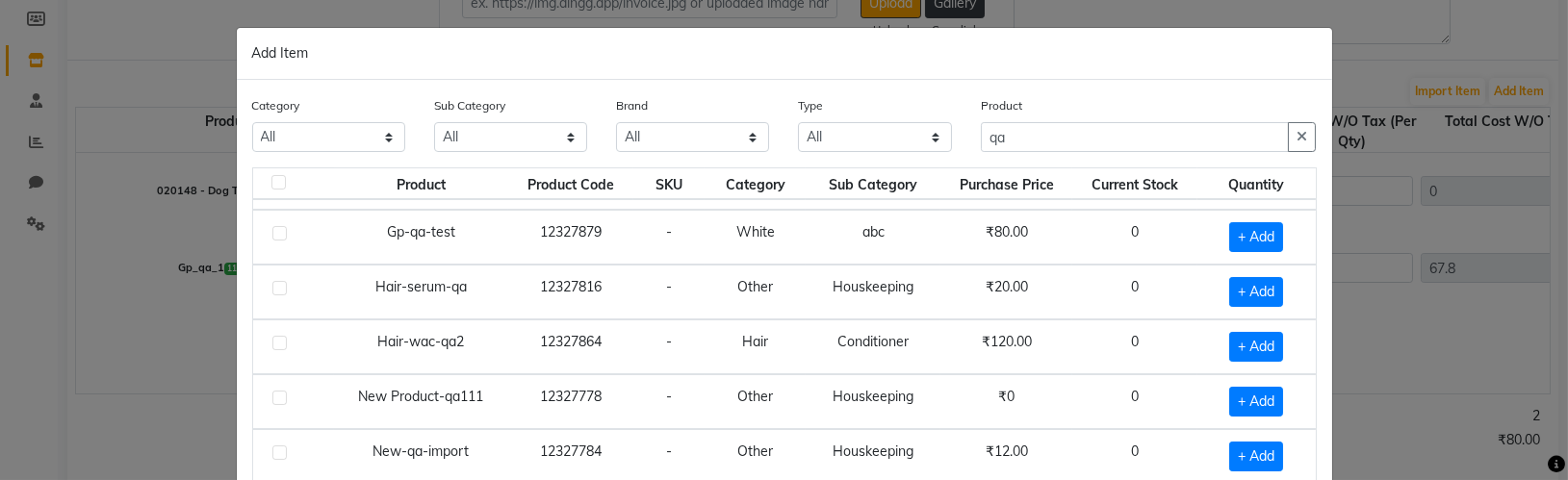
scroll to position [162, 0]
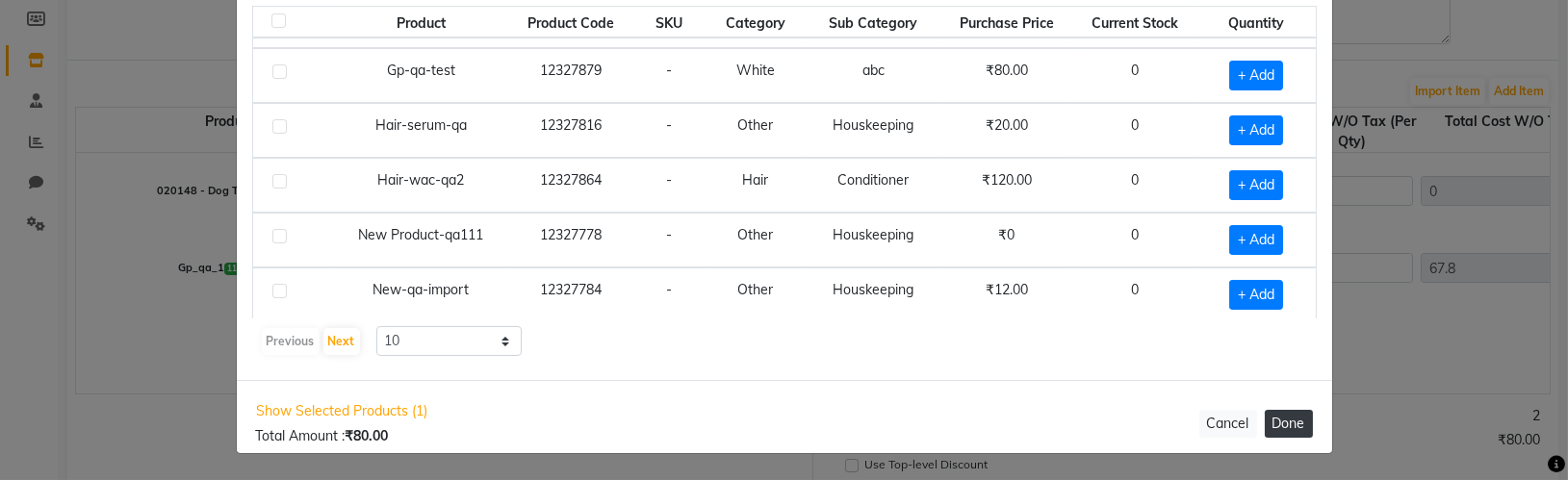
click at [1304, 422] on button "Done" at bounding box center [1288, 424] width 48 height 28
select select "592"
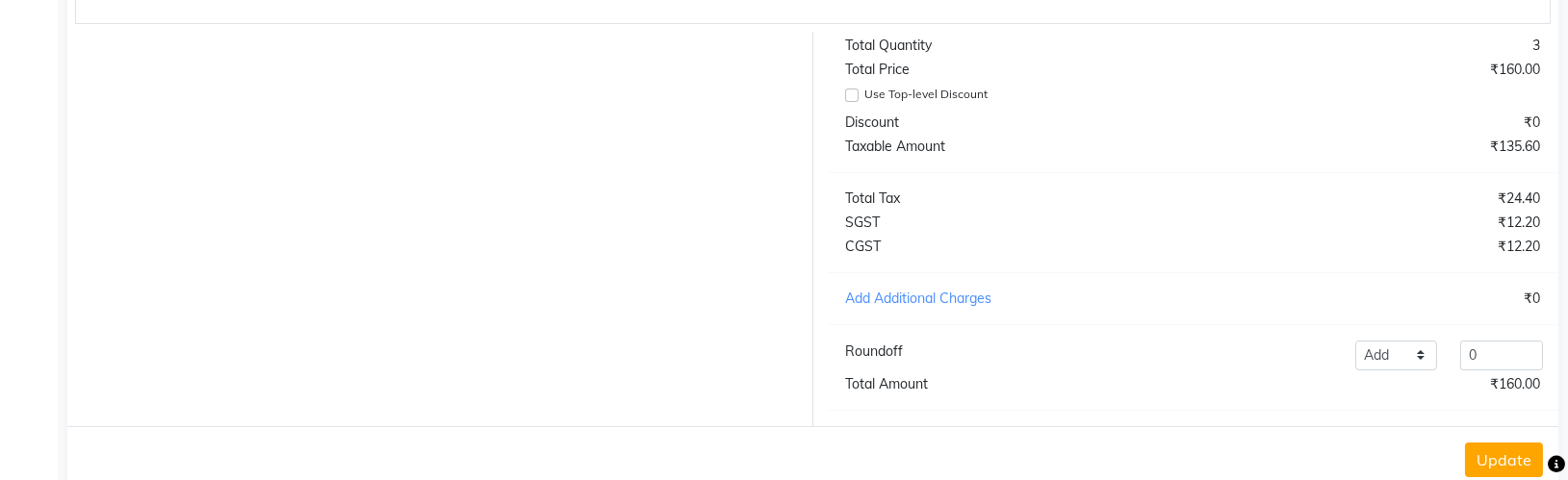
scroll to position [739, 0]
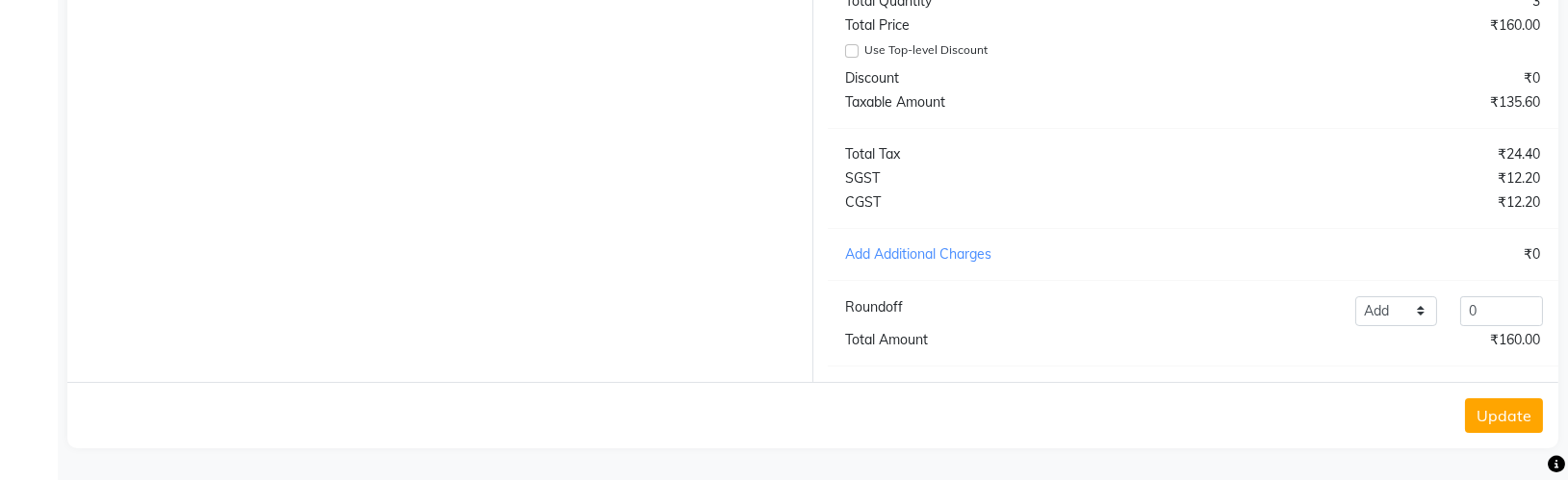
click at [1504, 418] on button "Update" at bounding box center [1504, 416] width 78 height 35
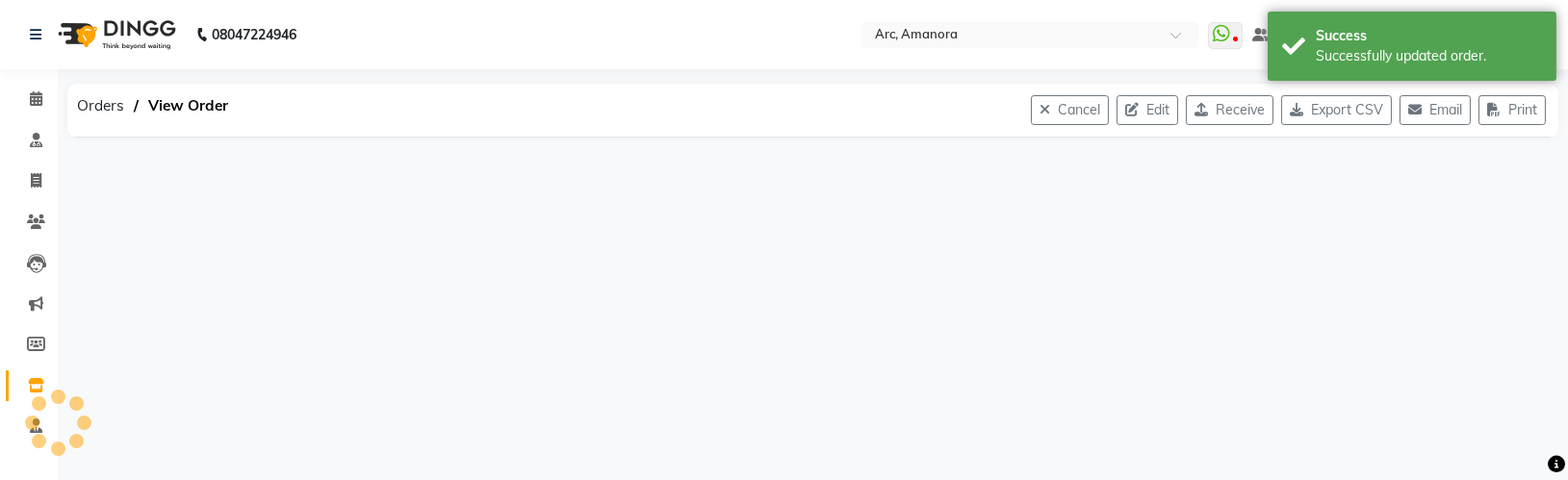
scroll to position [0, 0]
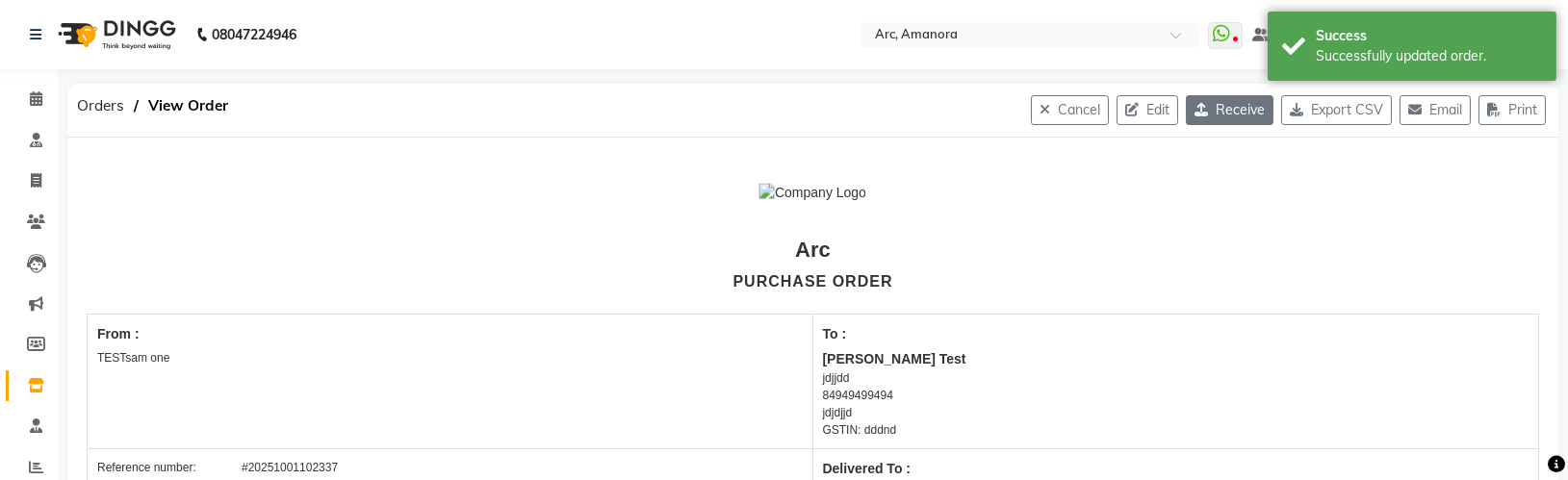
click at [1226, 113] on button "Receive" at bounding box center [1230, 110] width 88 height 30
select select "18"
select select "20"
select select "60"
select select "true"
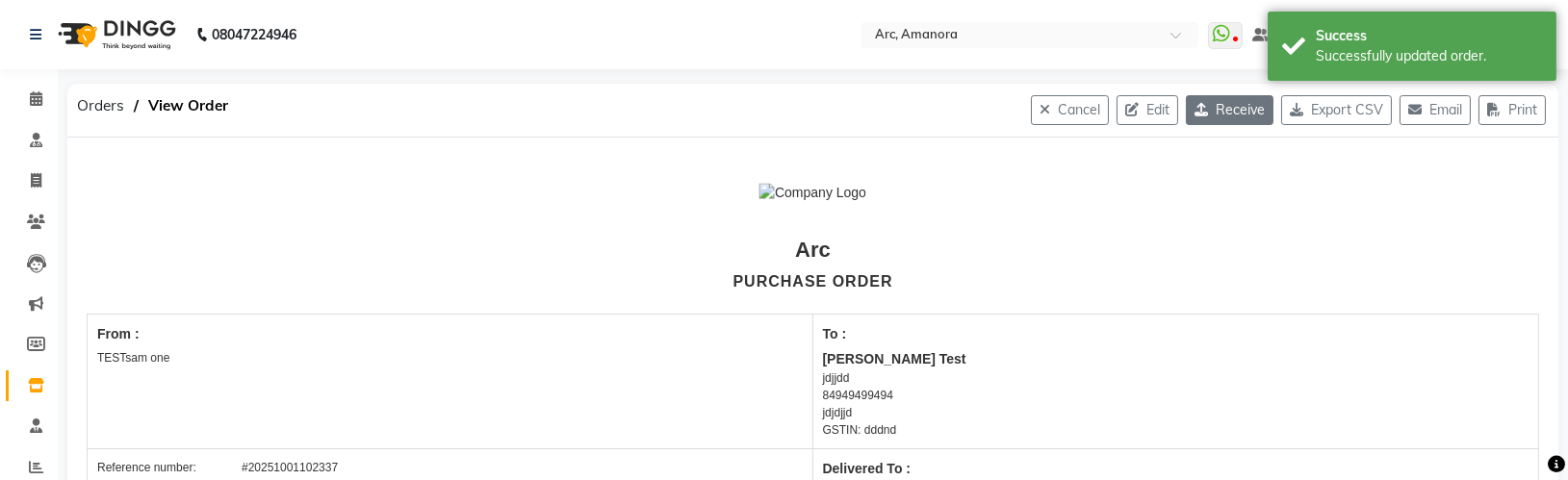
select select "592"
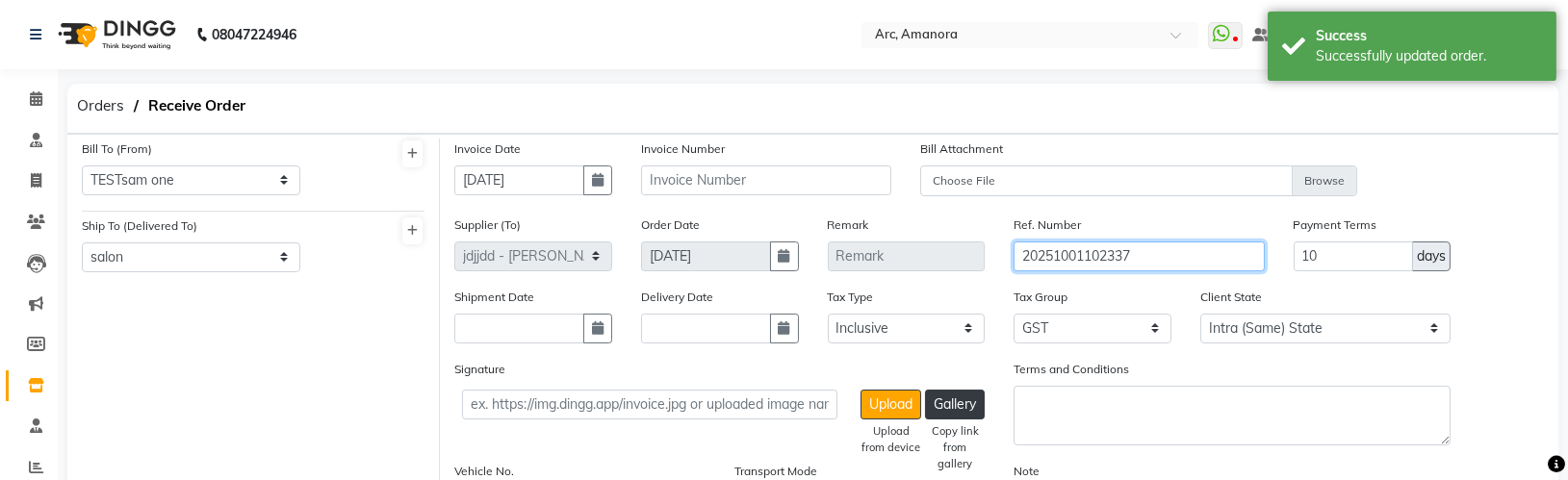
click at [1170, 255] on input "20251001102337" at bounding box center [1138, 256] width 250 height 30
click at [1099, 214] on div "Ref. Number 20251001102337" at bounding box center [1138, 242] width 250 height 56
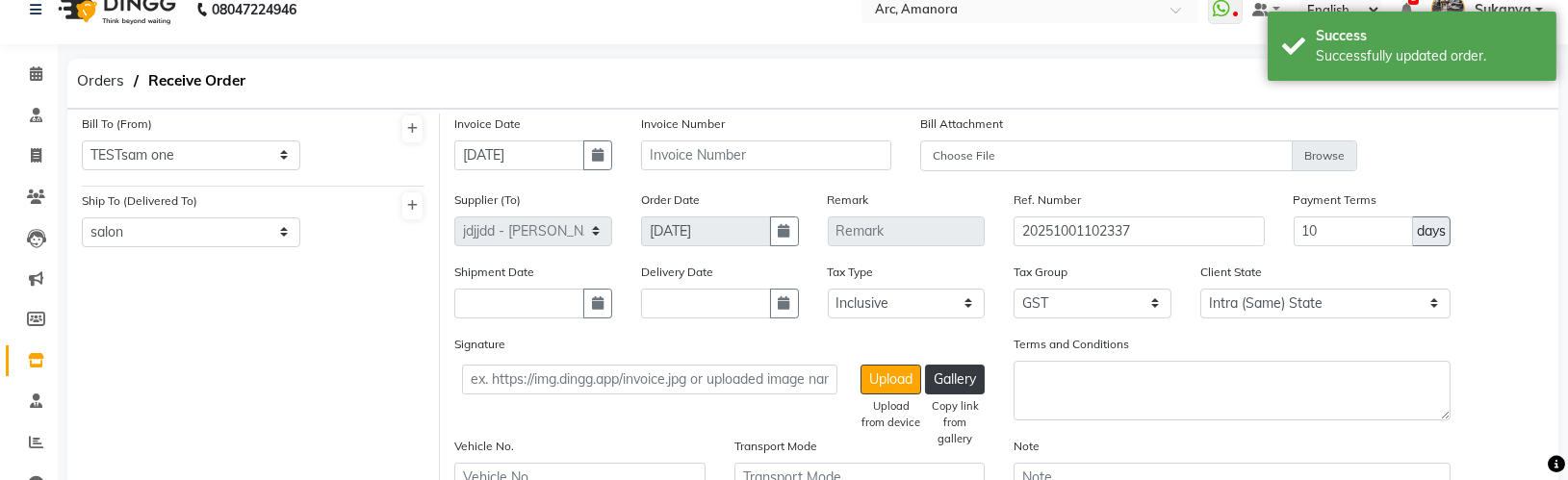
scroll to position [27, 0]
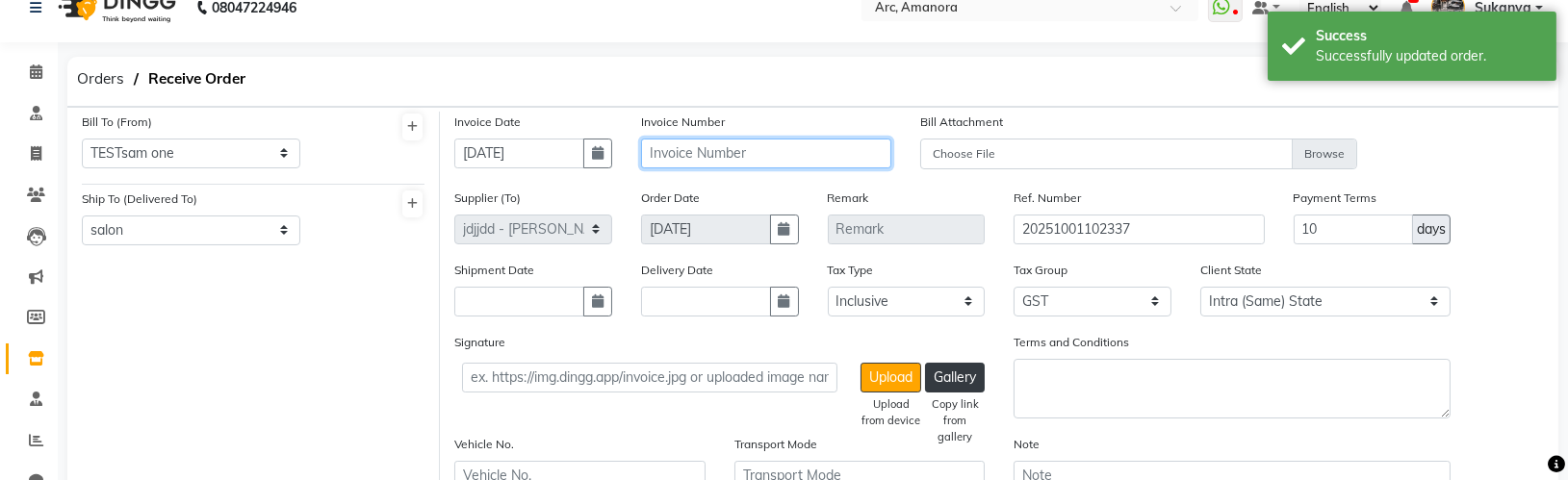
click at [821, 151] on input "text" at bounding box center [766, 153] width 250 height 30
type input "inv091"
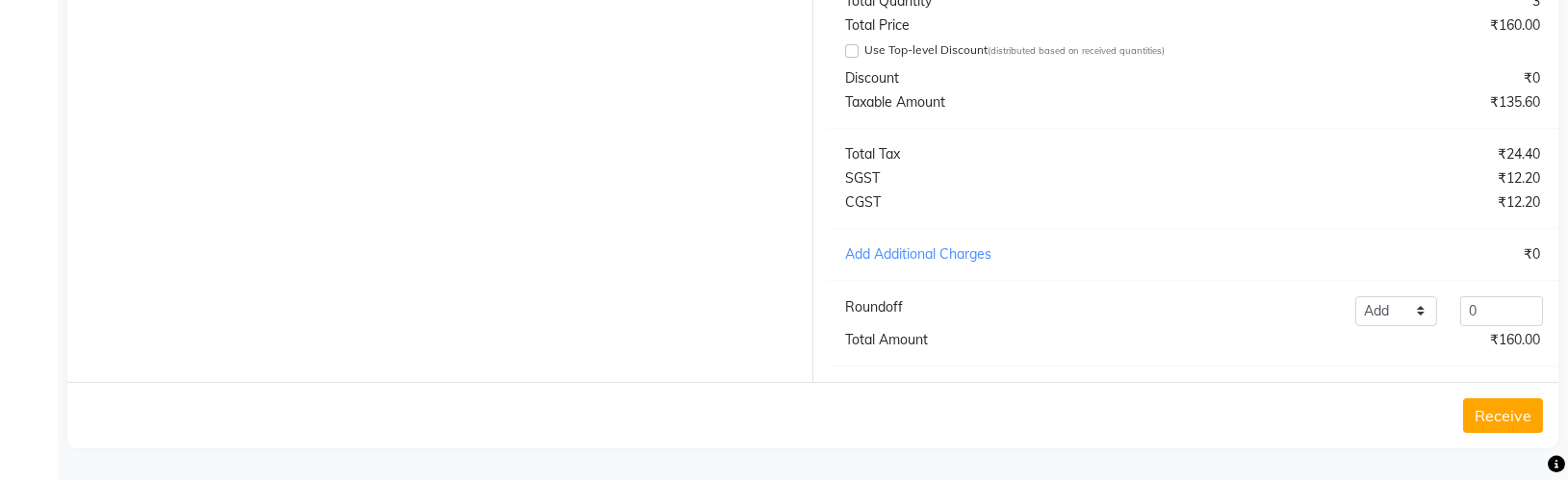
select select "true"
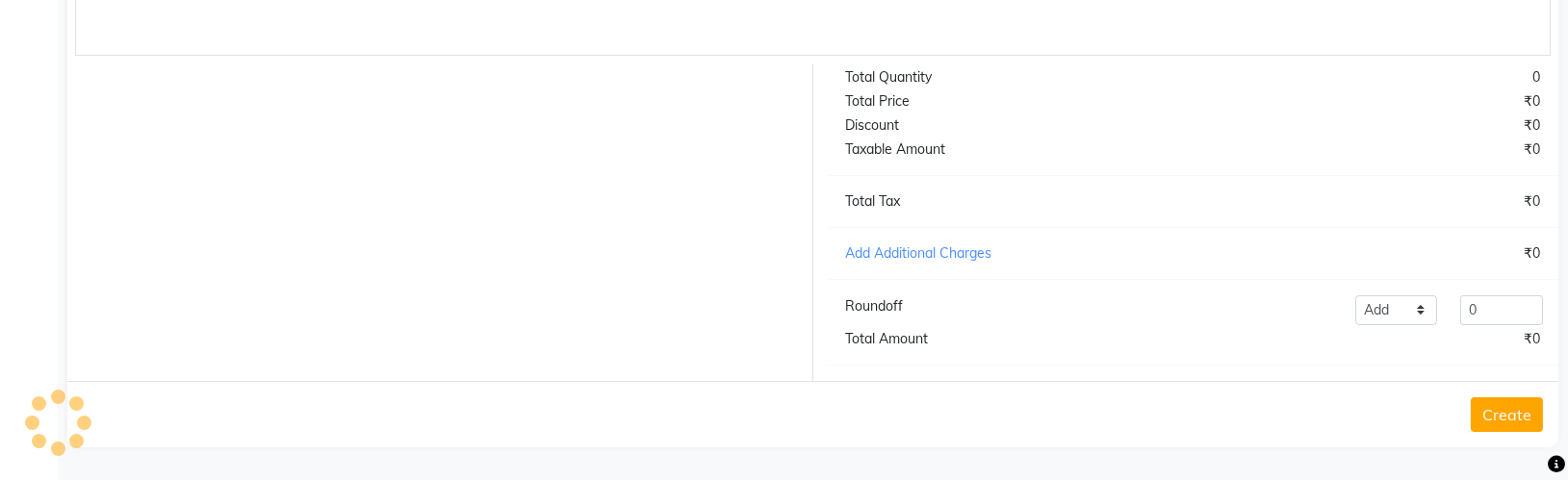
scroll to position [700, 0]
select select "592"
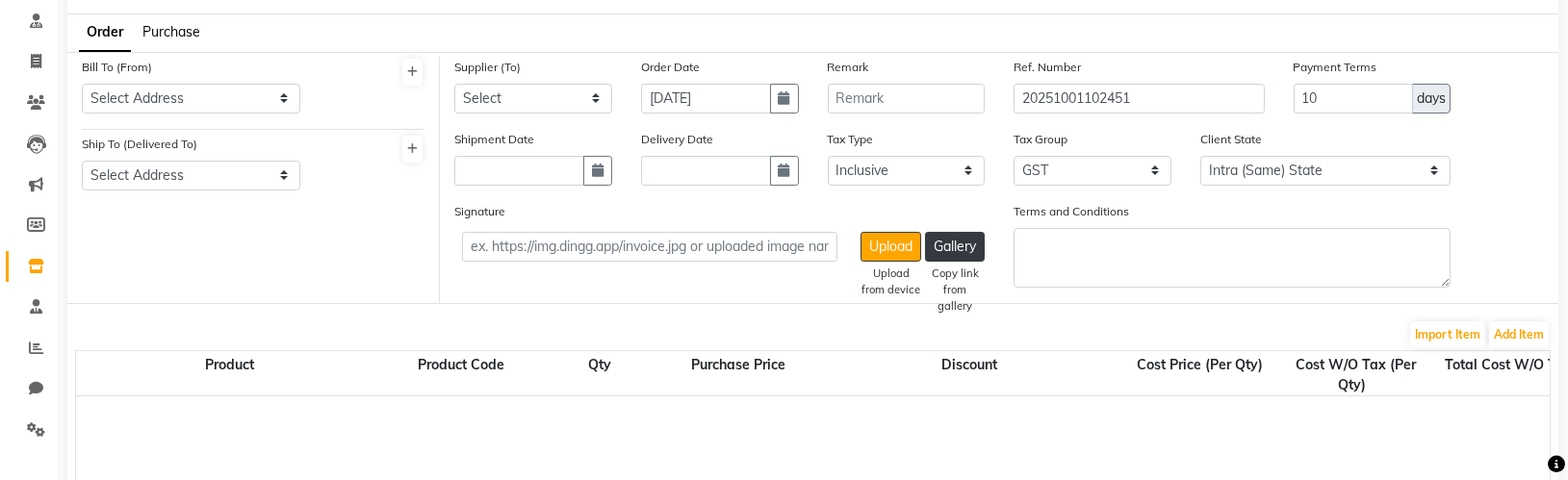
scroll to position [0, 0]
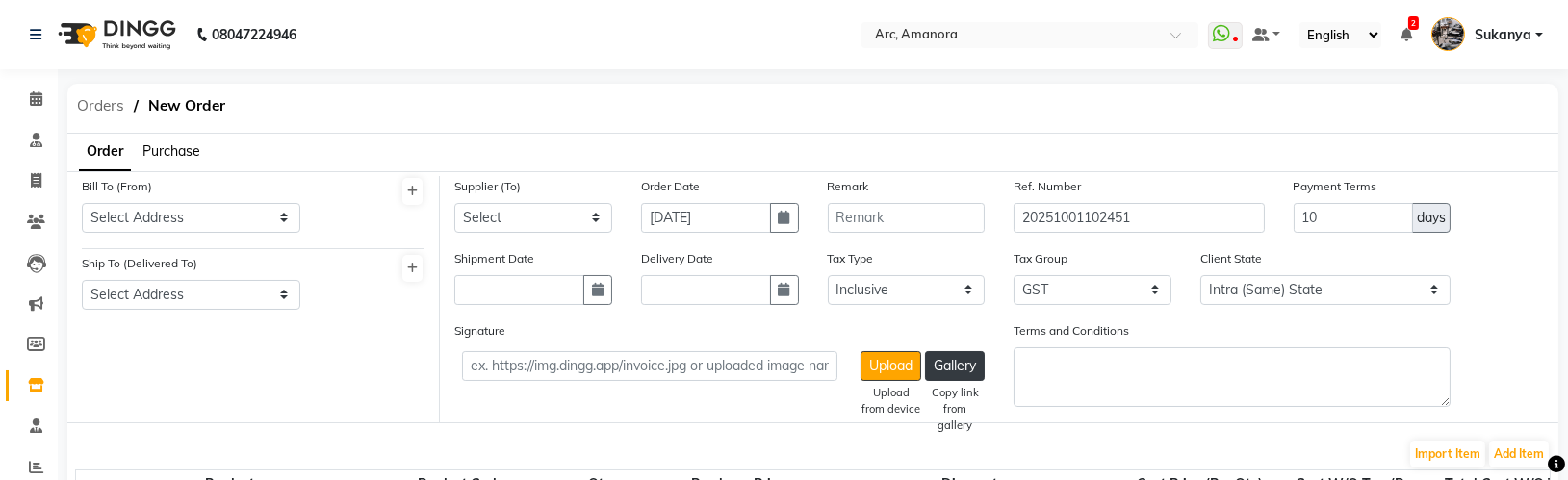
click at [99, 110] on span "Orders" at bounding box center [100, 106] width 66 height 35
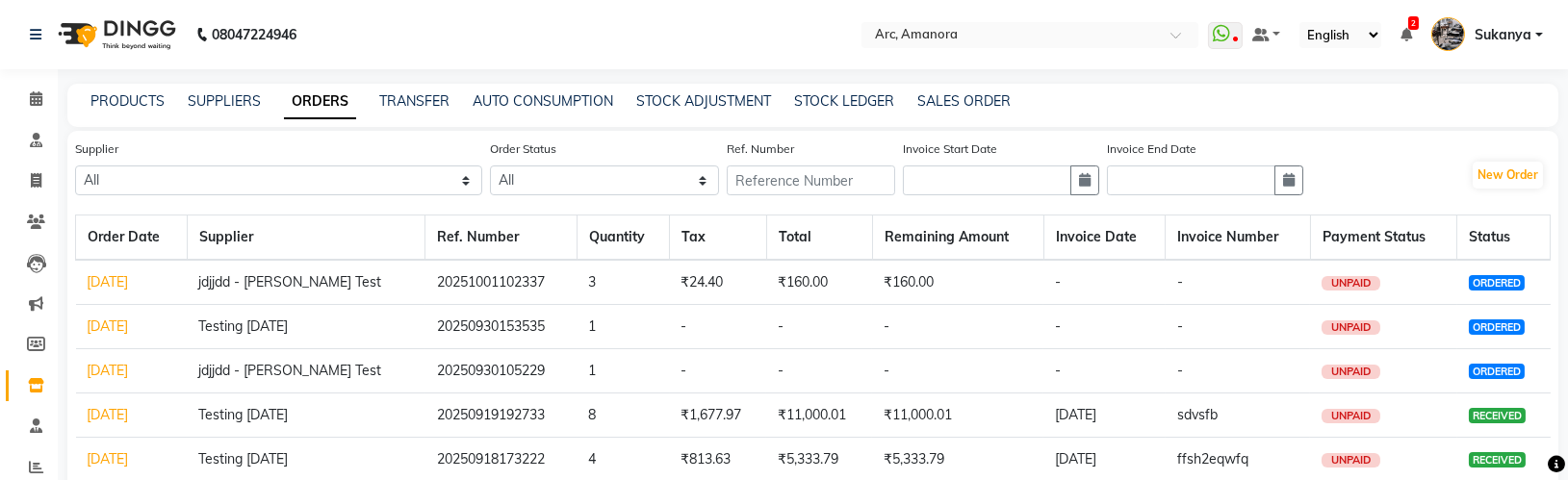
click at [129, 277] on link "[DATE]" at bounding box center [108, 281] width 41 height 18
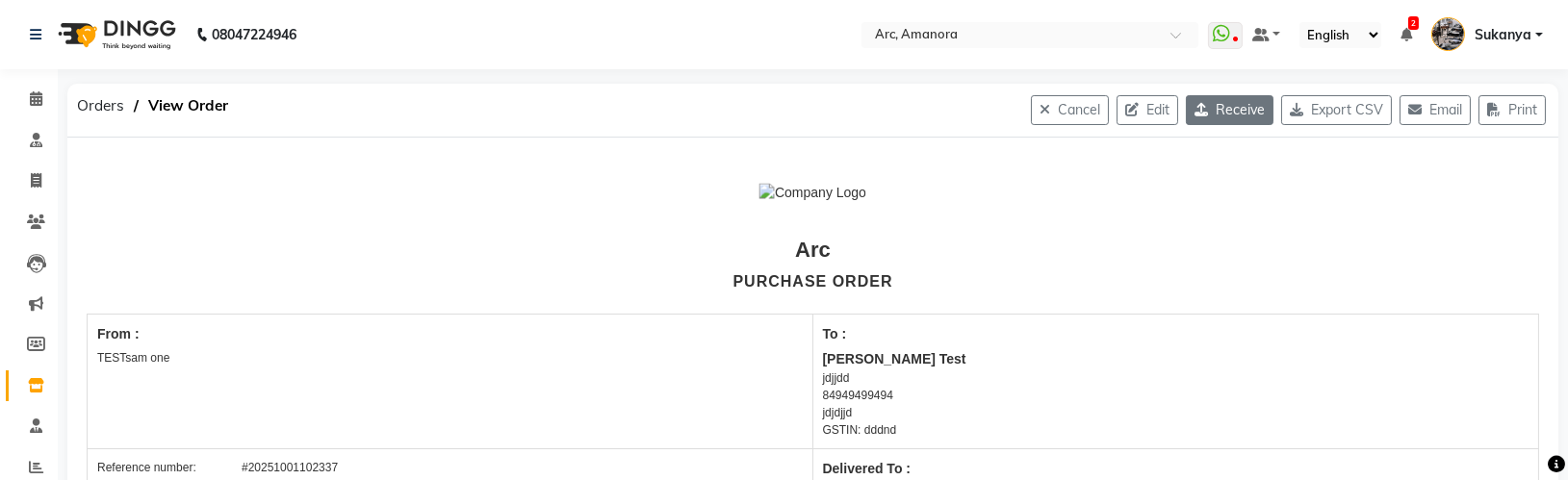
click at [1234, 108] on button "Receive" at bounding box center [1230, 110] width 88 height 30
select select "18"
select select "20"
select select "60"
select select "true"
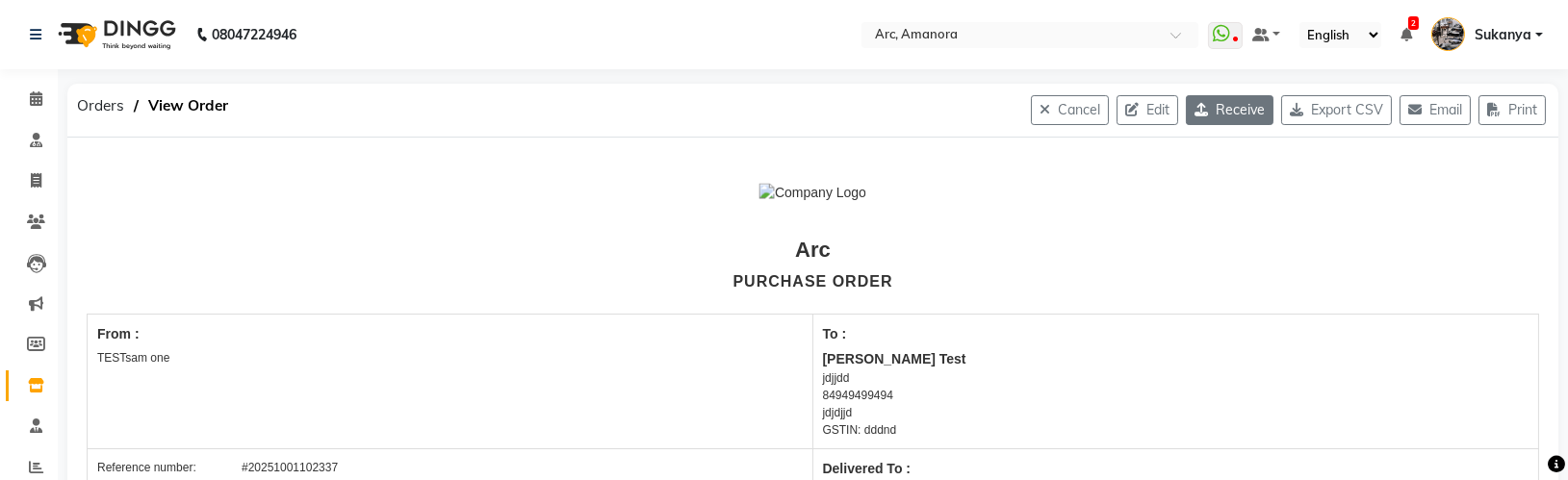
select select "592"
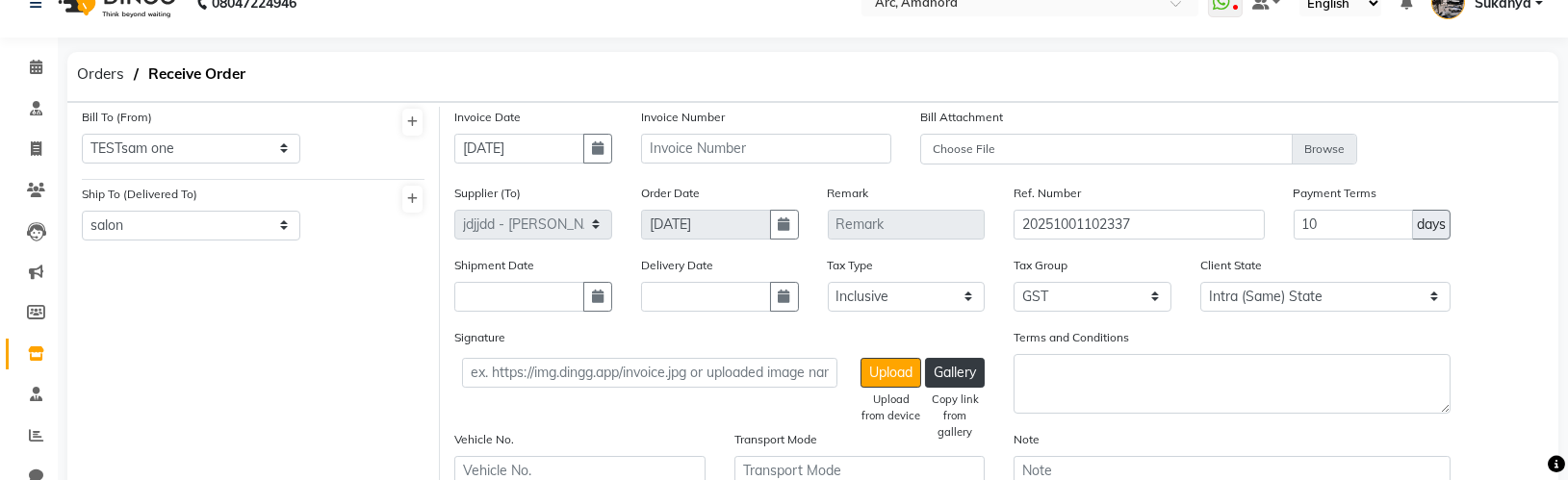
scroll to position [46, 0]
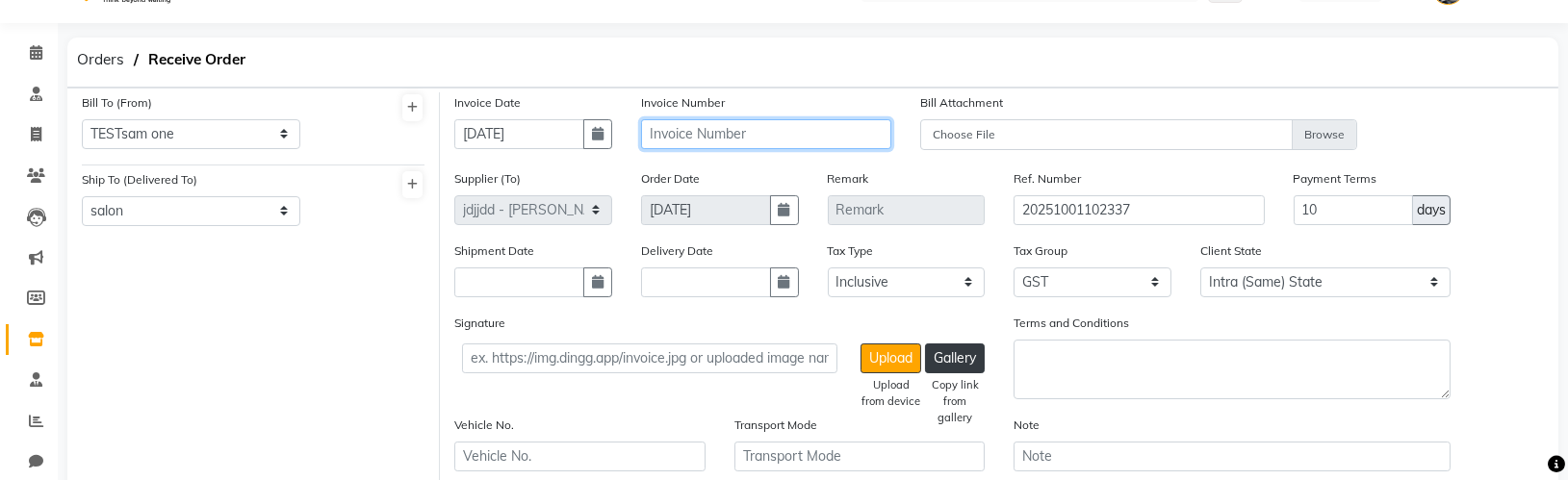
click at [847, 132] on input "text" at bounding box center [766, 133] width 250 height 30
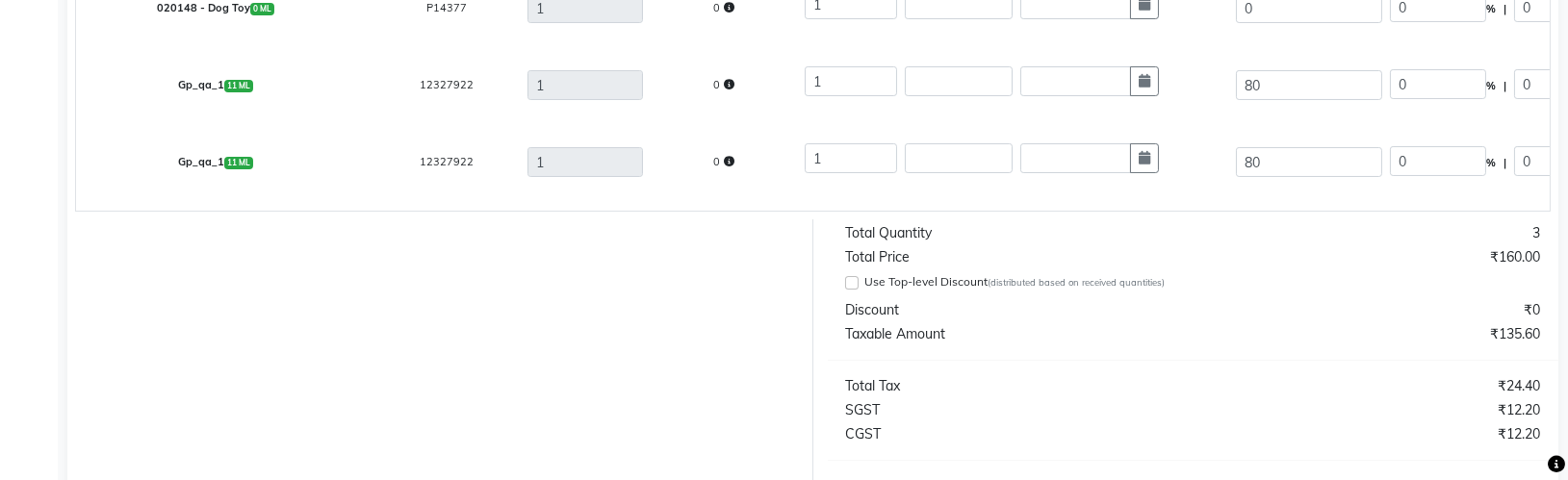
scroll to position [849, 0]
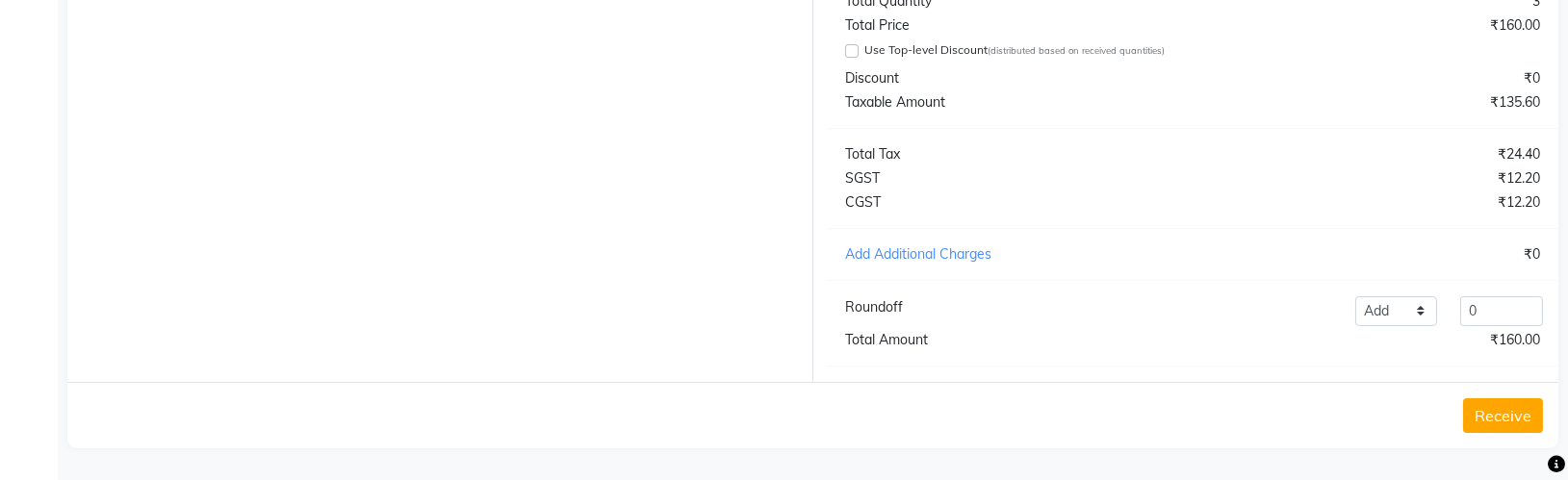
type input "inv019"
click at [1495, 416] on button "Receive" at bounding box center [1503, 416] width 80 height 35
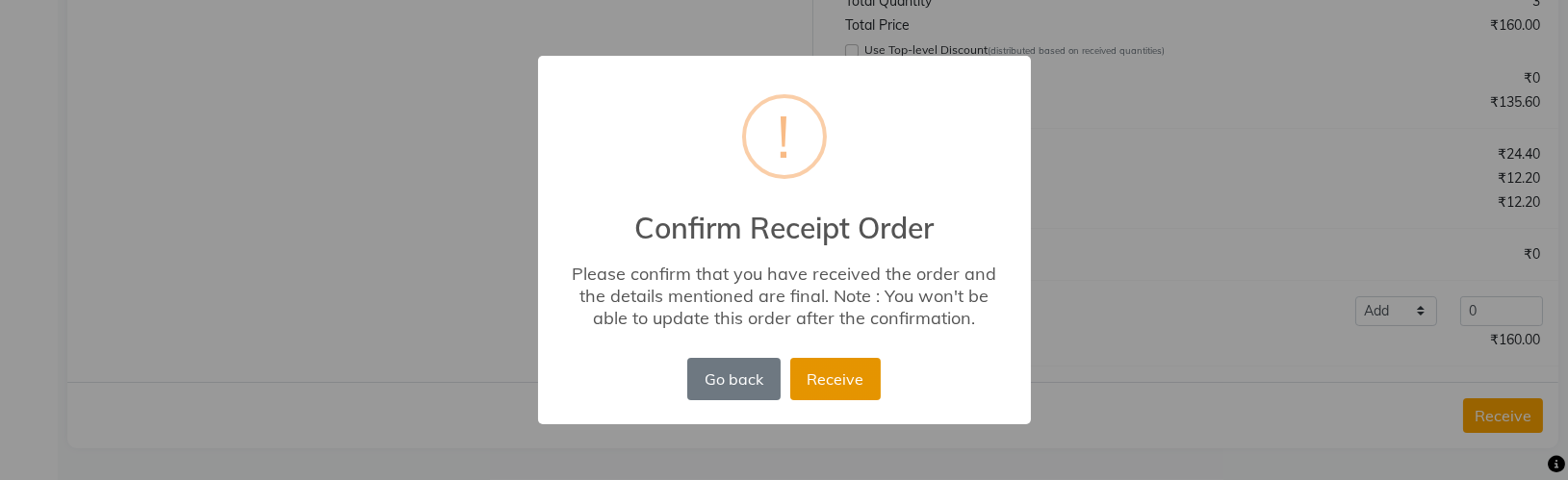
click at [845, 388] on button "Receive" at bounding box center [835, 378] width 91 height 42
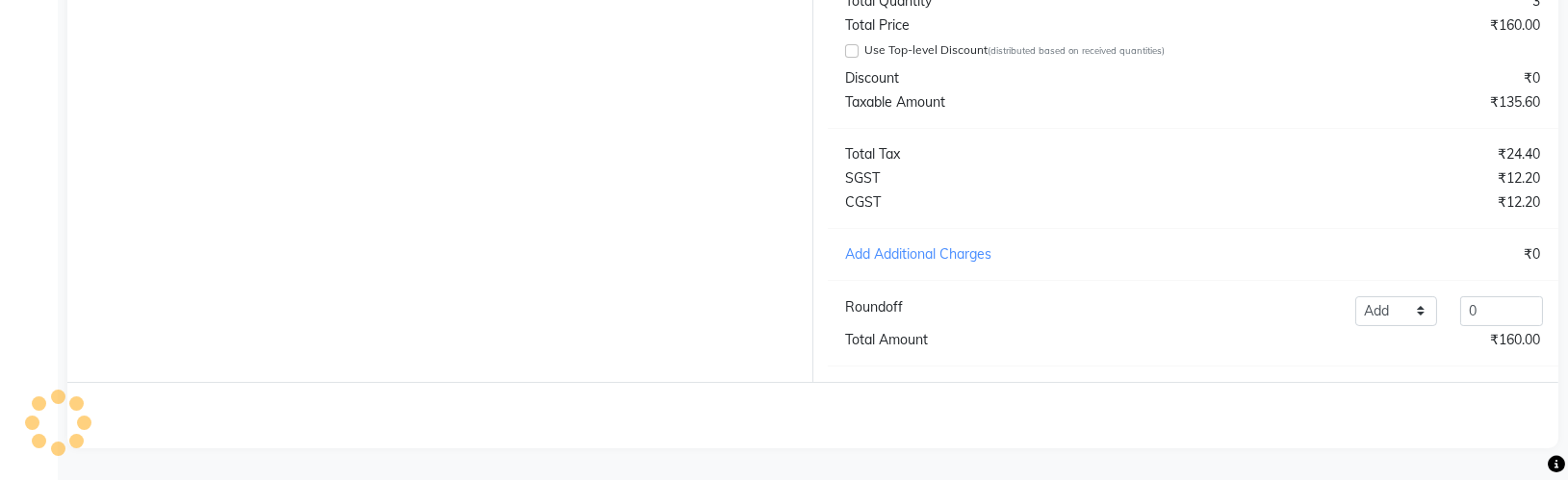
scroll to position [0, 0]
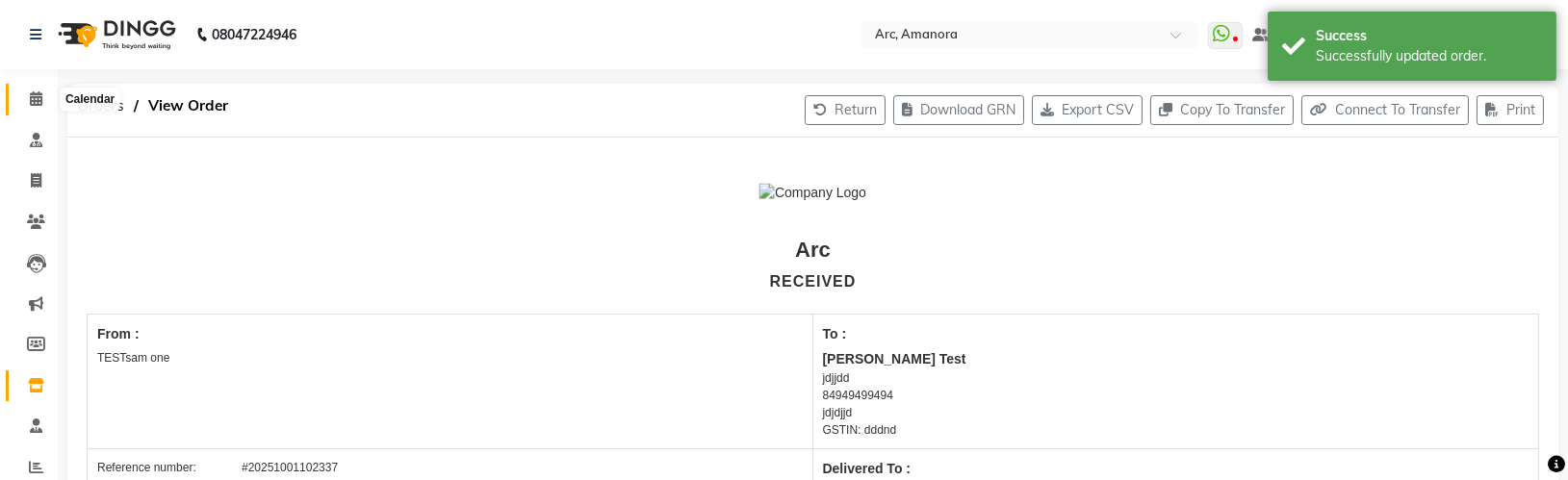
click at [39, 102] on icon at bounding box center [36, 98] width 13 height 15
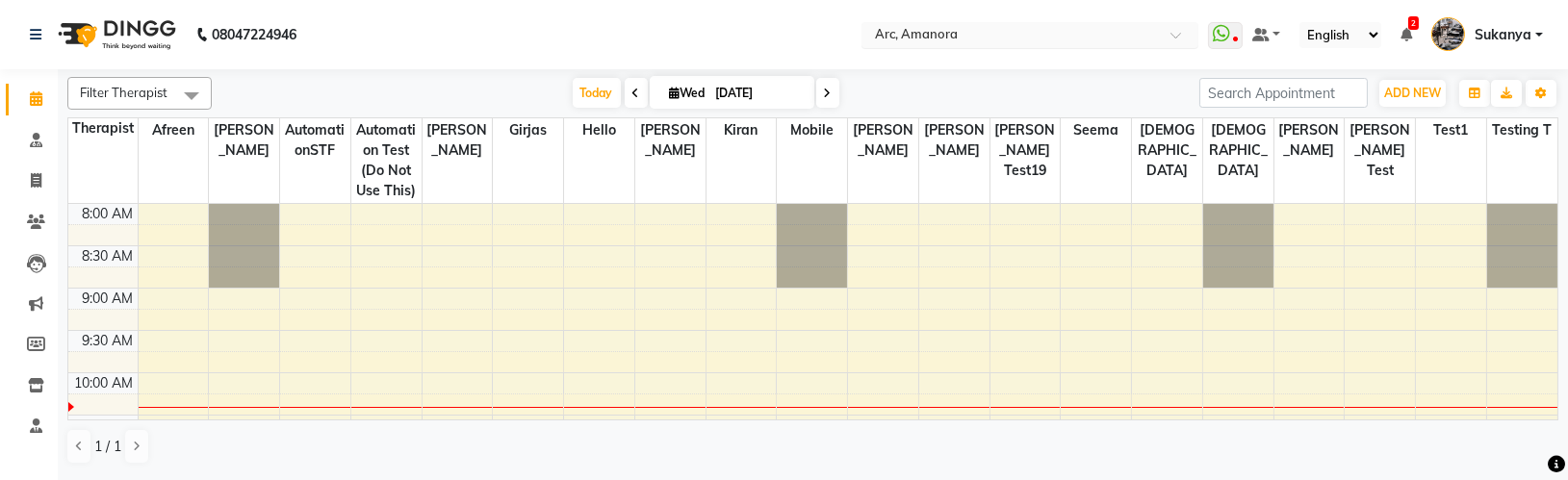
click at [1096, 35] on input "text" at bounding box center [1011, 37] width 279 height 19
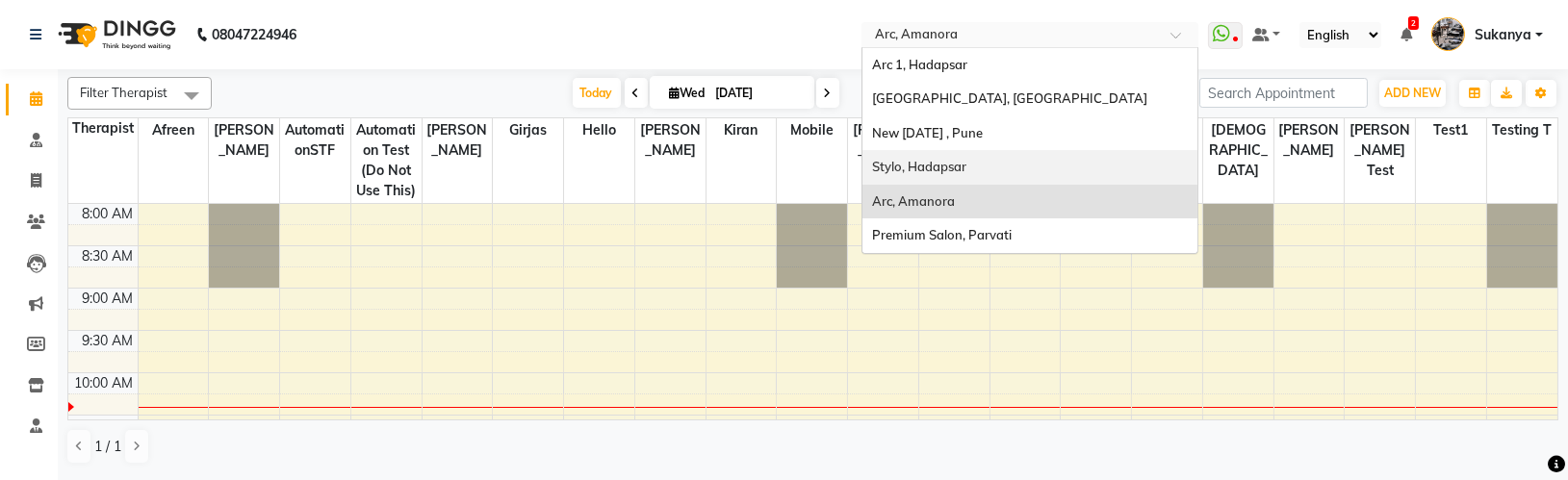
click at [978, 171] on div "Stylo, Hadapsar" at bounding box center [1030, 167] width 335 height 35
